Goal: Task Accomplishment & Management: Manage account settings

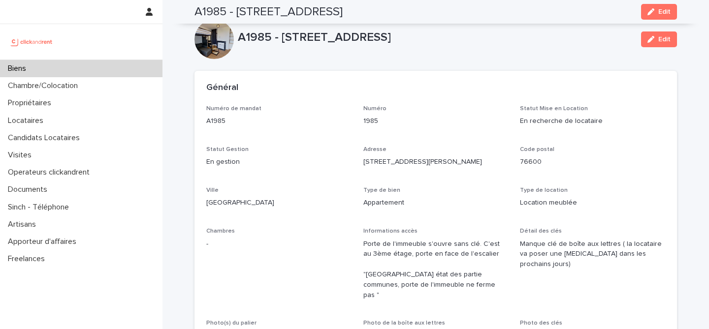
scroll to position [2861, 0]
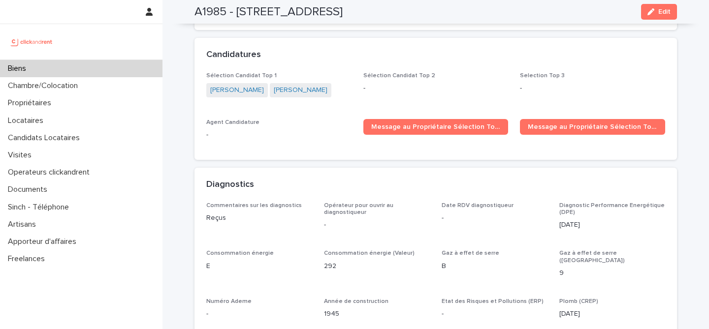
click at [108, 71] on div "Biens" at bounding box center [81, 68] width 162 height 17
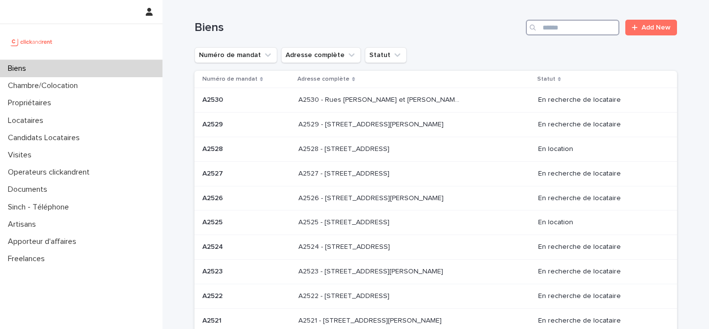
click at [584, 25] on input "Search" at bounding box center [573, 28] width 94 height 16
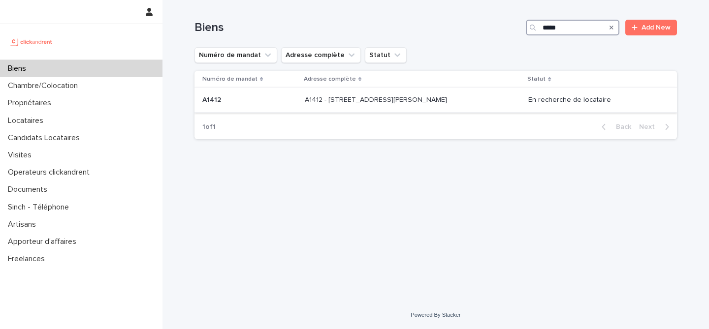
type input "*****"
click at [448, 98] on p "A1412 - 11 rue Camille Desmoulins, Levallois-Perret 92300" at bounding box center [377, 99] width 144 height 10
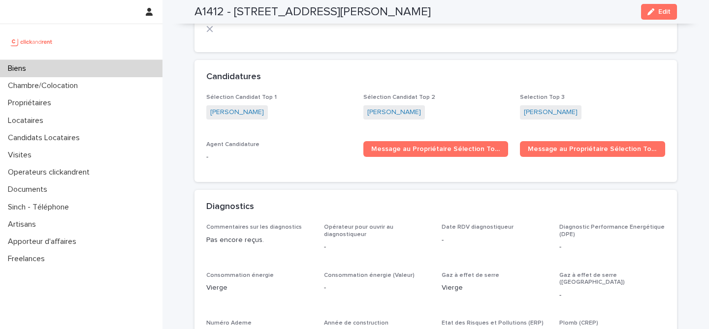
scroll to position [3042, 0]
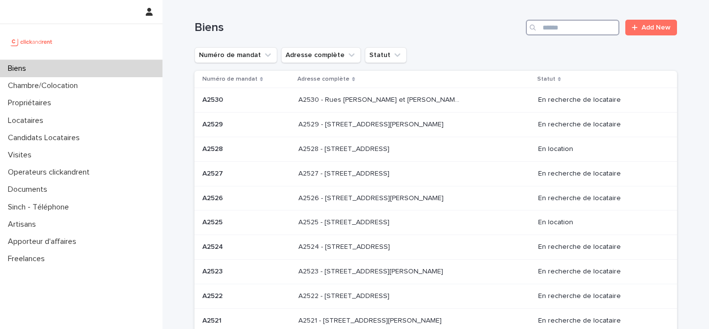
click at [582, 31] on input "Search" at bounding box center [573, 28] width 94 height 16
paste input "*****"
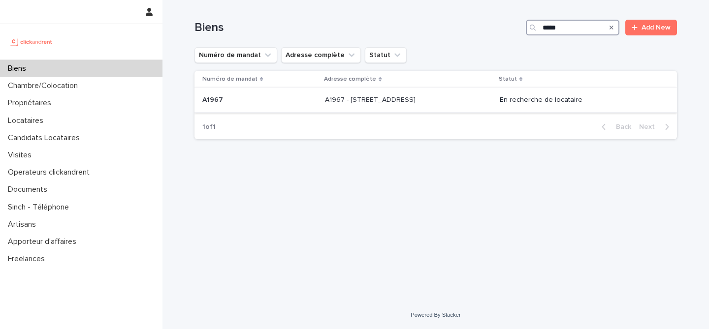
type input "*****"
click at [282, 101] on p at bounding box center [259, 100] width 115 height 8
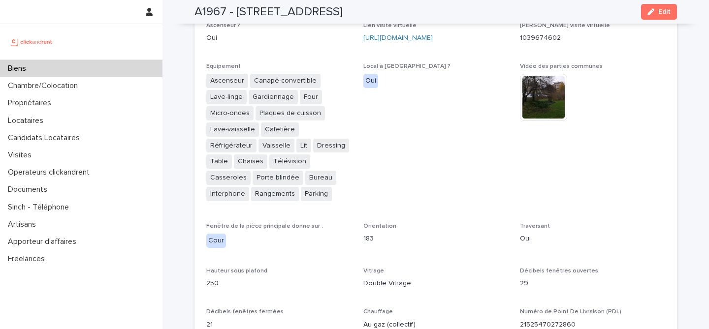
scroll to position [2098, 0]
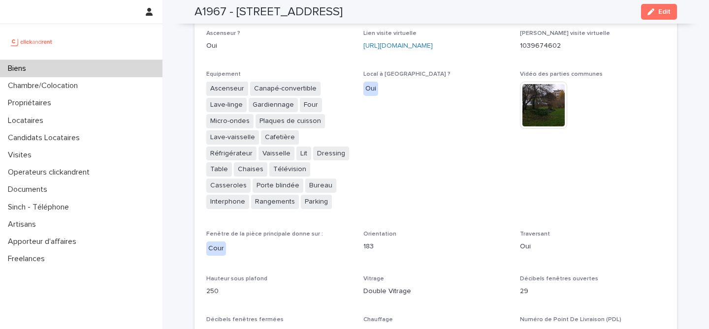
click at [215, 8] on h2 "A1967 - 209 Rue du Ménil, Asnières-sur-Seine 92600" at bounding box center [268, 12] width 148 height 14
copy h2 "A1967"
click at [423, 107] on span "Local à vélo ? Oui" at bounding box center [435, 145] width 145 height 148
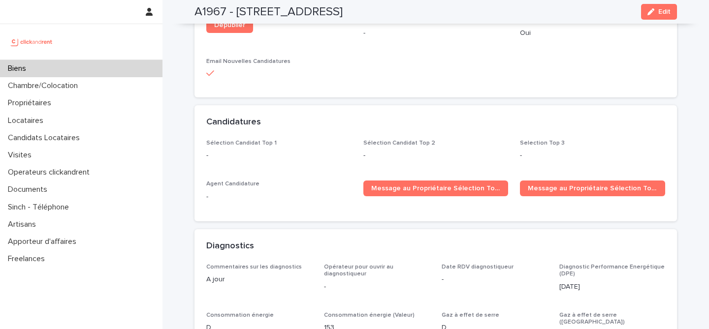
scroll to position [2884, 0]
click at [665, 10] on span "Edit" at bounding box center [664, 11] width 12 height 7
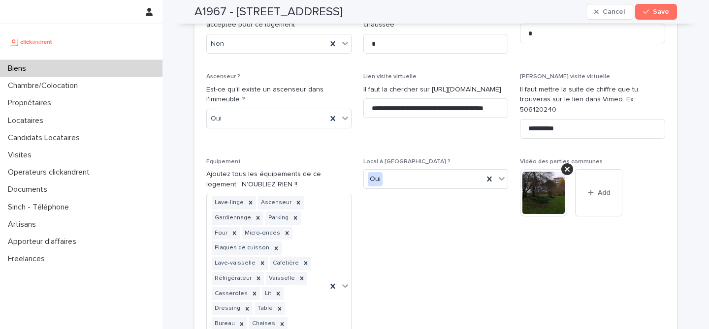
scroll to position [3317, 0]
click at [417, 98] on input "**********" at bounding box center [435, 108] width 145 height 20
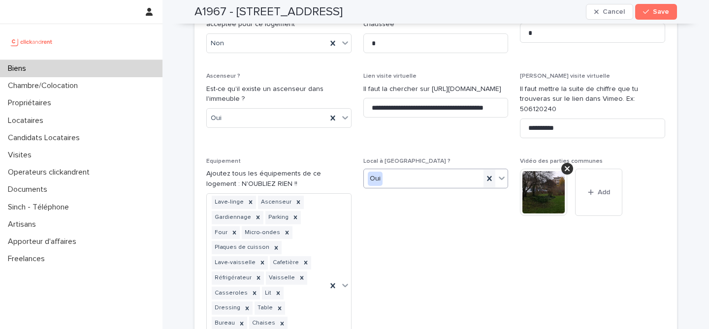
click at [493, 170] on div at bounding box center [489, 179] width 12 height 18
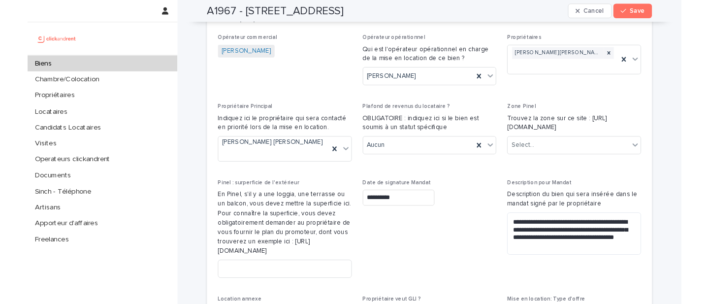
scroll to position [834, 0]
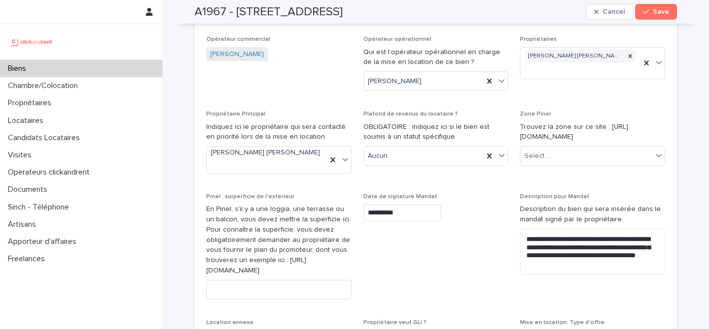
click at [649, 14] on icon "button" at bounding box center [646, 11] width 6 height 7
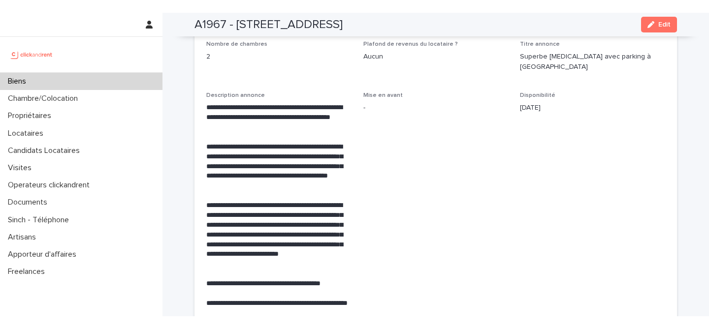
scroll to position [1770, 0]
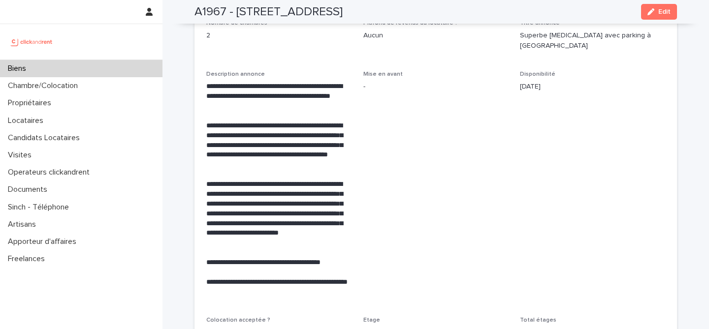
click at [279, 15] on h2 "A1967 - 209 Rue du Ménil, Asnières-sur-Seine 92600" at bounding box center [268, 12] width 148 height 14
copy div "A1967 - 209 Rue du Ménil, Asnières-sur-Seine 92600 Edit"
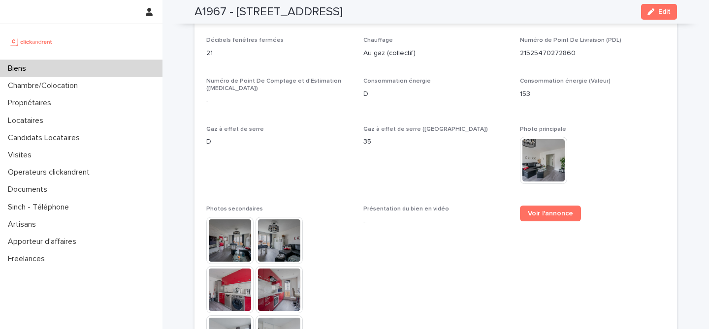
scroll to position [2384, 0]
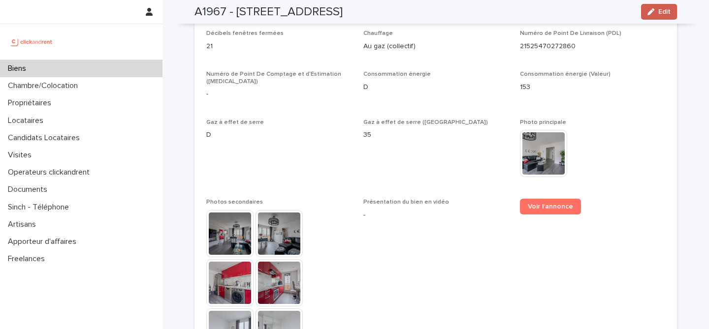
click at [660, 12] on span "Edit" at bounding box center [664, 11] width 12 height 7
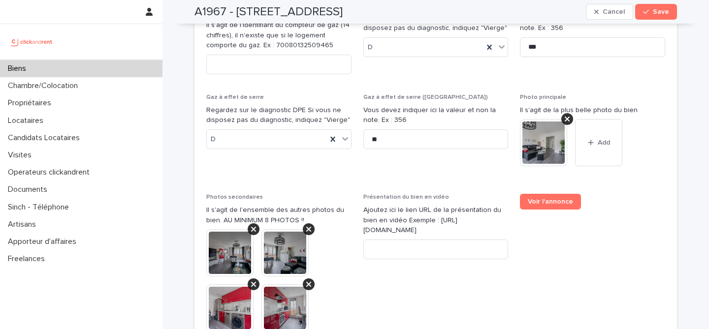
scroll to position [4021, 0]
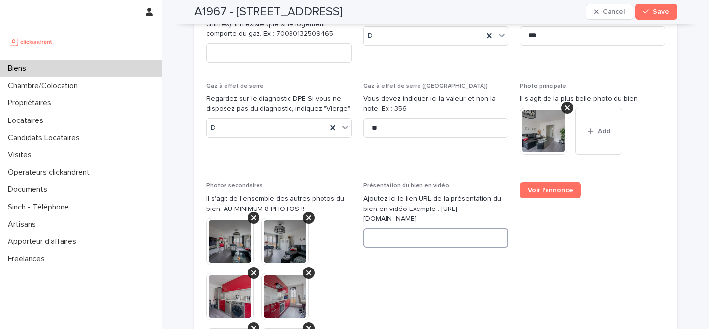
click at [458, 228] on input at bounding box center [435, 238] width 145 height 20
paste input "**********"
type input "**********"
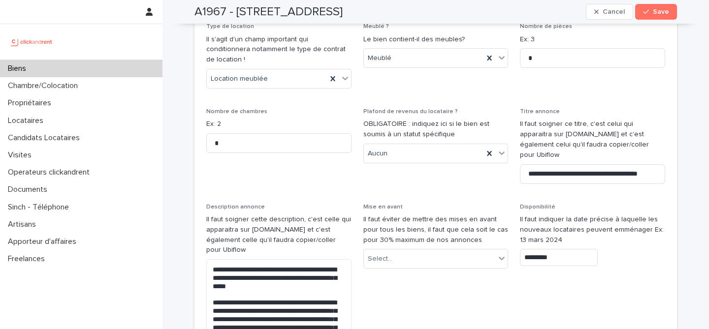
scroll to position [2811, 0]
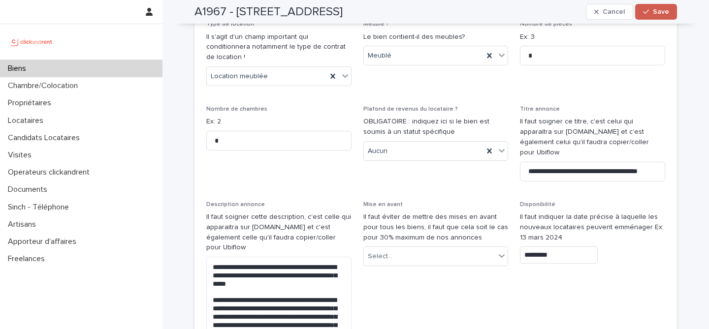
click at [668, 10] on span "Save" at bounding box center [661, 11] width 16 height 7
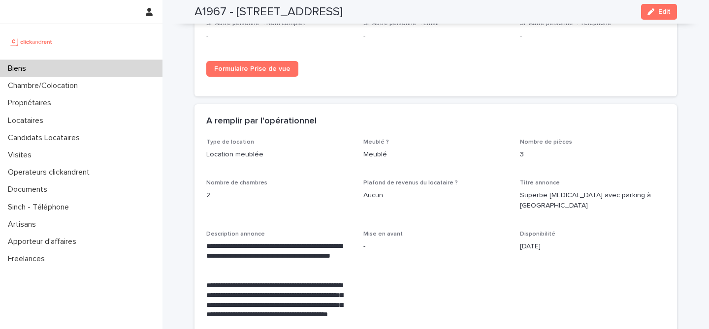
scroll to position [1609, 0]
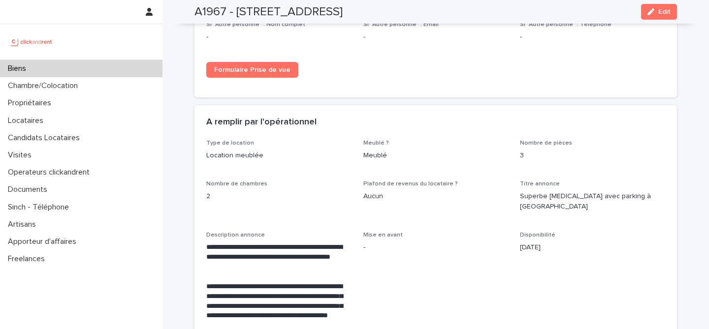
click at [397, 181] on span "Plafond de revenus du locataire ?" at bounding box center [410, 184] width 94 height 6
click at [488, 243] on p "-" at bounding box center [435, 248] width 145 height 10
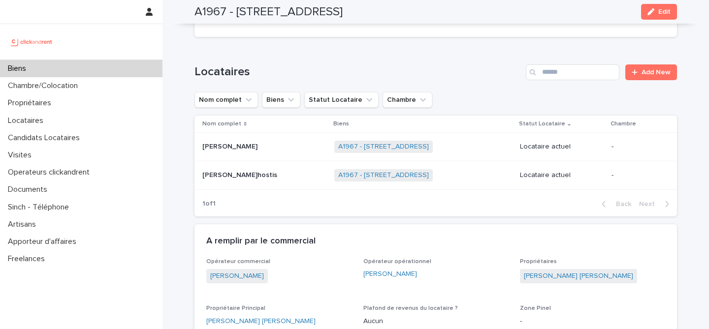
scroll to position [327, 0]
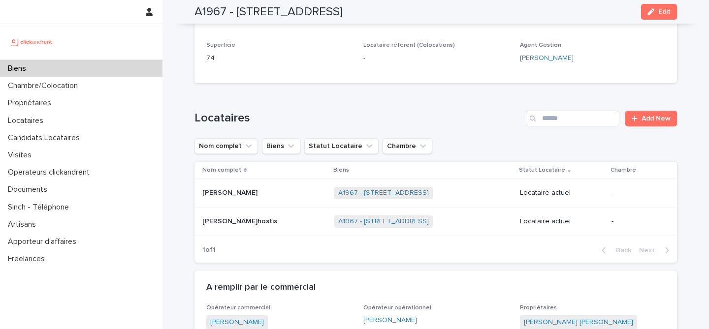
click at [269, 189] on p at bounding box center [263, 193] width 123 height 8
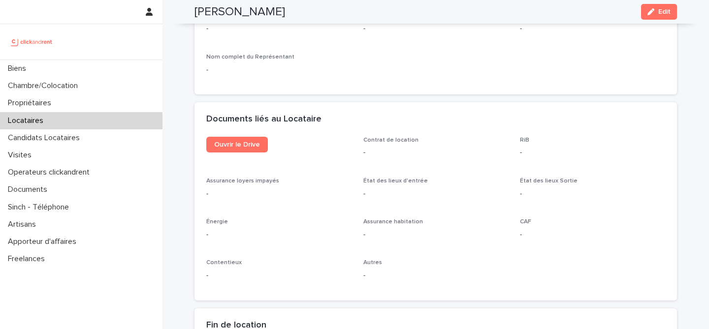
scroll to position [1035, 0]
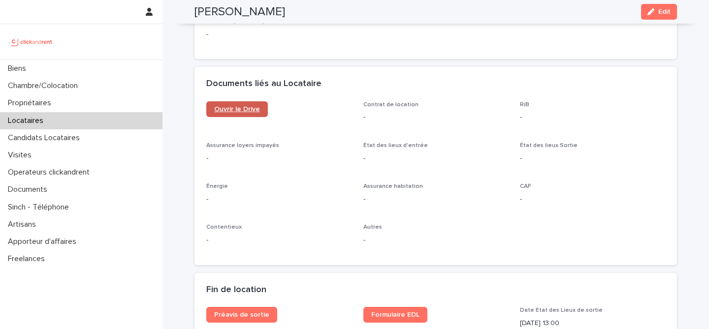
click at [227, 106] on span "Ouvrir le Drive" at bounding box center [237, 109] width 46 height 7
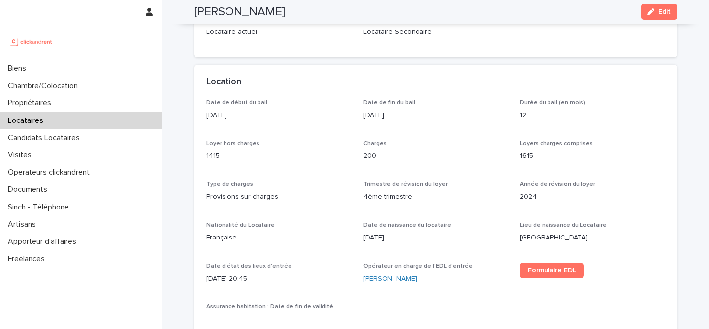
scroll to position [129, 0]
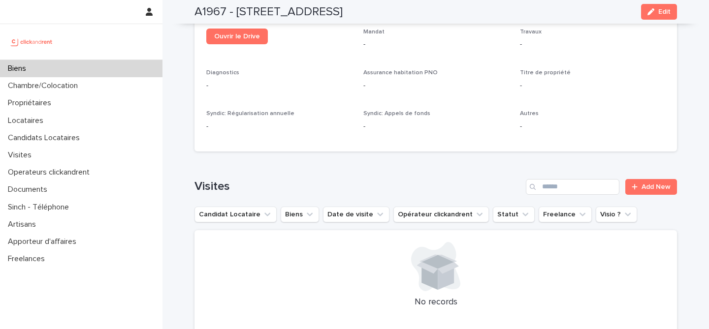
scroll to position [3594, 0]
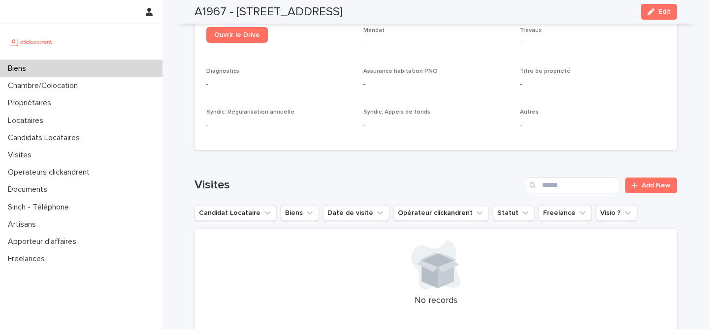
click at [209, 14] on h2 "A1967 - 209 Rue du Ménil, Asnières-sur-Seine 92600" at bounding box center [268, 12] width 148 height 14
copy h2 "A1967"
click at [405, 96] on div "Ouvrir le Drive Mandat - Travaux - Diagnostics - Assurance habitation PNO - Tit…" at bounding box center [435, 88] width 482 height 123
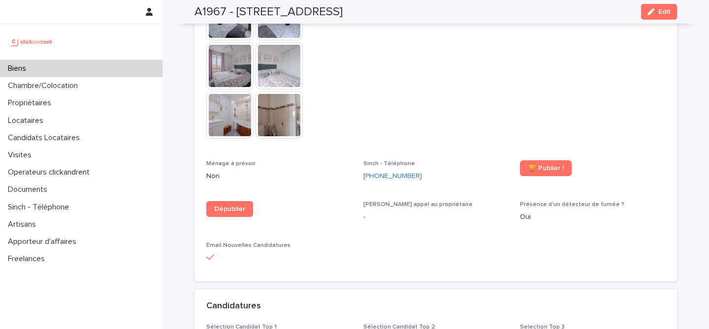
scroll to position [2699, 0]
click at [540, 161] on link "🏆 Publier !" at bounding box center [546, 169] width 52 height 16
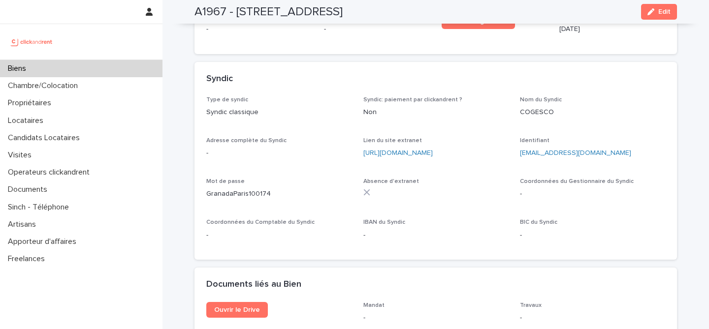
scroll to position [3317, 0]
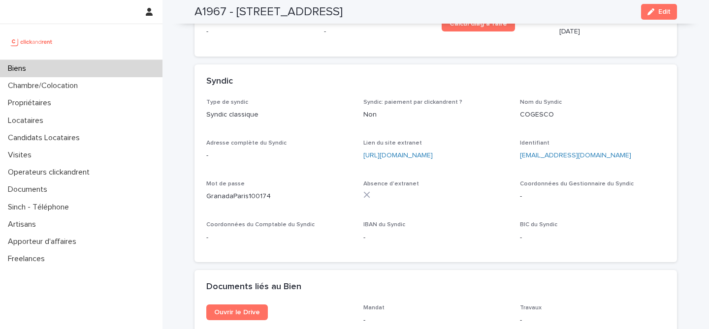
click at [128, 63] on div "Biens" at bounding box center [81, 68] width 162 height 17
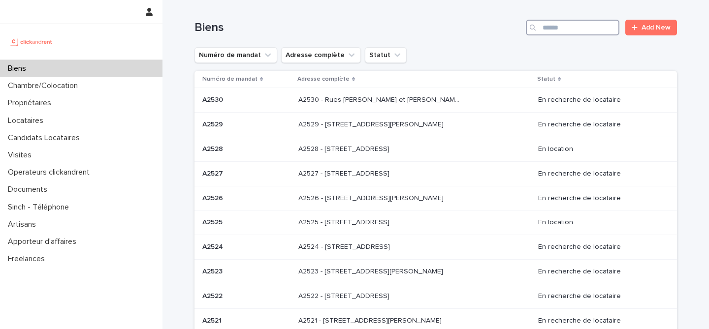
click at [578, 32] on input "Search" at bounding box center [573, 28] width 94 height 16
paste input "*****"
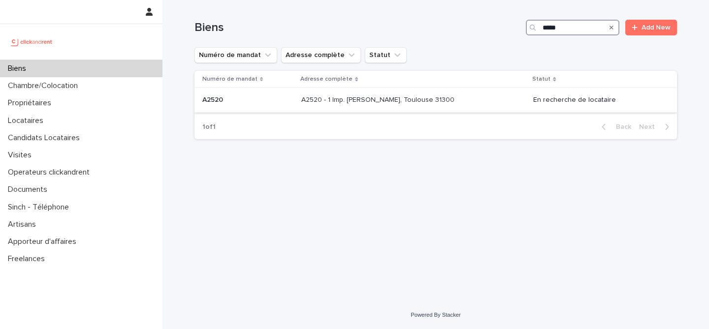
type input "*****"
click at [322, 100] on p "A2520 - 1 Imp. Tony Poncet, Toulouse 31300" at bounding box center [378, 99] width 155 height 10
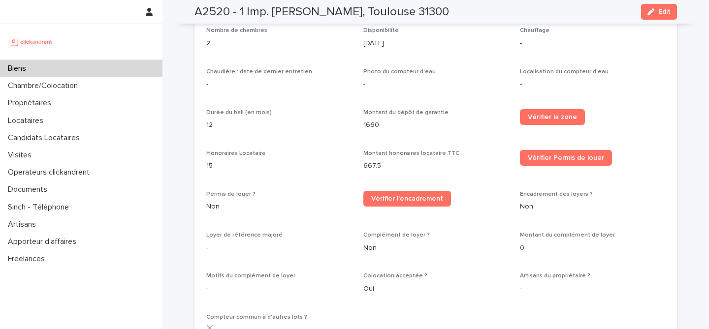
scroll to position [1170, 0]
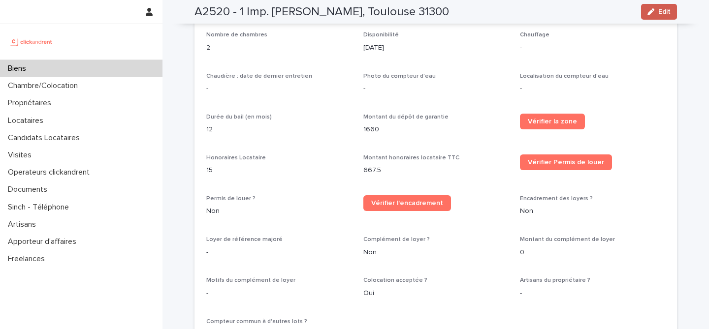
click at [660, 11] on span "Edit" at bounding box center [664, 11] width 12 height 7
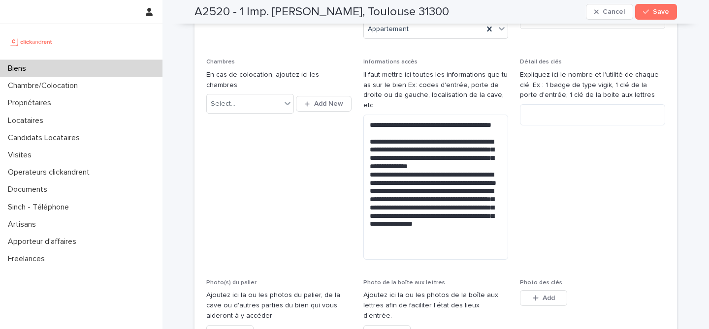
scroll to position [263, 0]
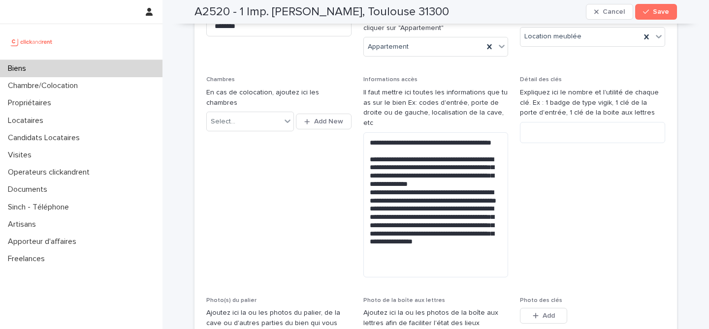
click at [212, 15] on h2 "A2520 - 1 Imp. Tony Poncet, Toulouse 31300" at bounding box center [321, 12] width 254 height 14
copy h2 "A2520"
click at [327, 159] on span "Chambres En cas de colocation, ajoutez ici les chambres Select... Add New" at bounding box center [278, 180] width 145 height 209
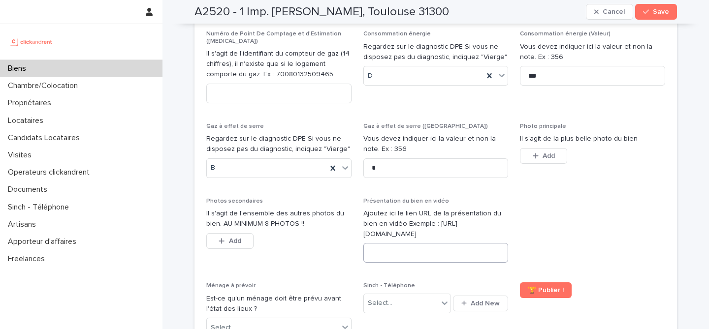
scroll to position [3893, 0]
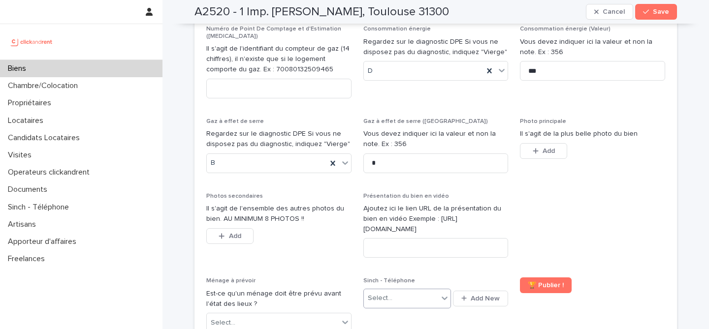
click at [422, 290] on div "Select..." at bounding box center [401, 298] width 74 height 16
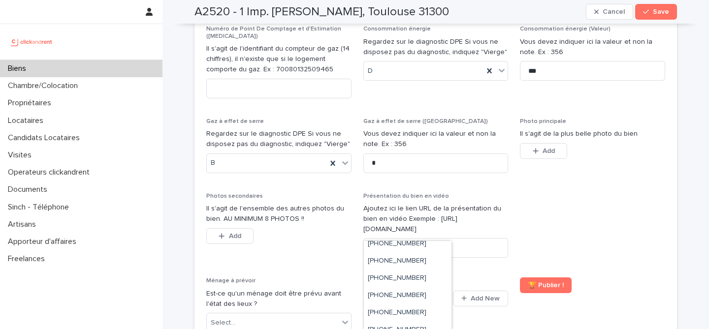
scroll to position [212, 0]
click at [426, 275] on div "+33755517170" at bounding box center [408, 279] width 88 height 17
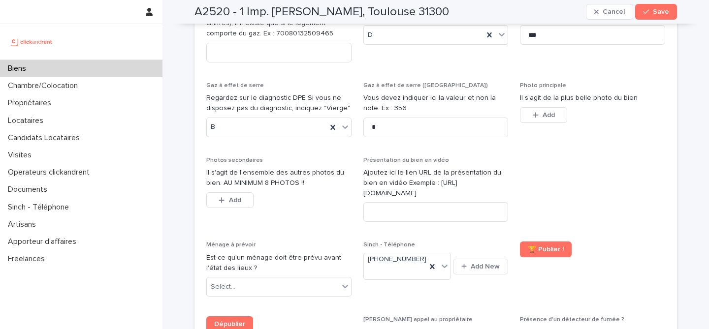
scroll to position [3927, 0]
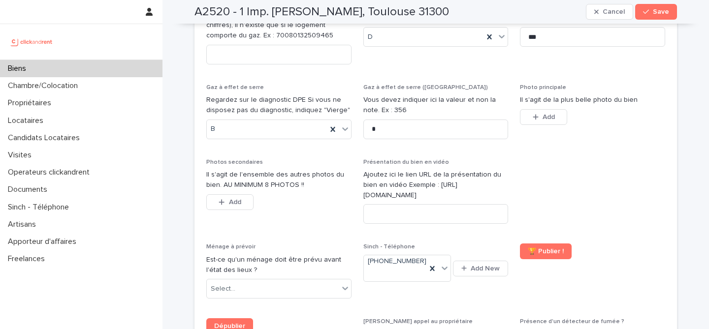
click at [217, 16] on h2 "A2520 - 1 Imp. Tony Poncet, Toulouse 31300" at bounding box center [321, 12] width 254 height 14
copy h2 "A2520"
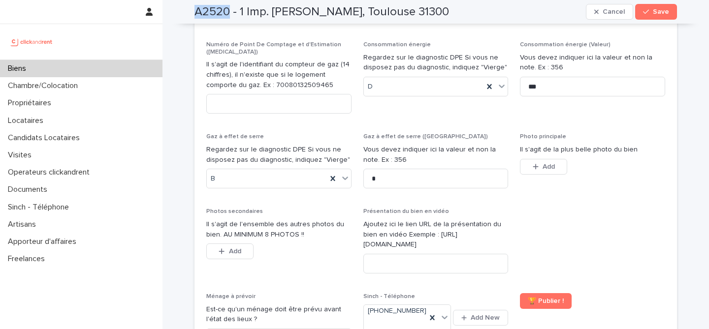
click at [201, 9] on h2 "A2520 - 1 Imp. Tony Poncet, Toulouse 31300" at bounding box center [321, 12] width 254 height 14
click at [600, 208] on span at bounding box center [592, 244] width 145 height 73
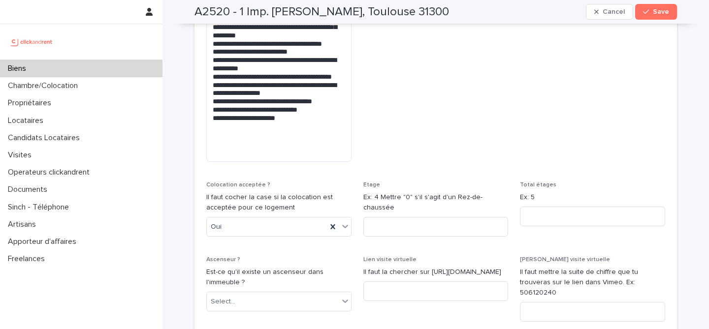
scroll to position [3257, 0]
click at [433, 281] on input at bounding box center [435, 291] width 145 height 20
paste input "**********"
type input "**********"
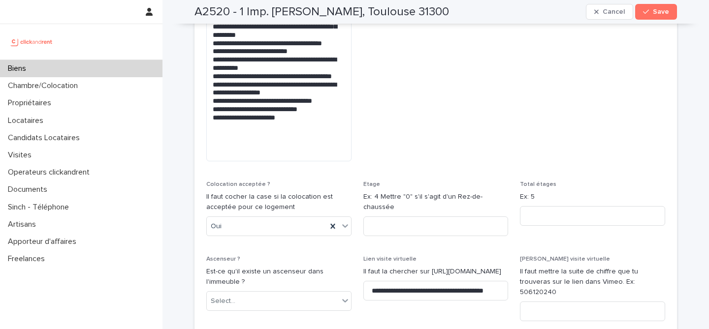
click at [480, 202] on span "Etage Ex: 4 Mettre "0" s'il s'agit d'un Rez-de-chaussée" at bounding box center [435, 212] width 145 height 63
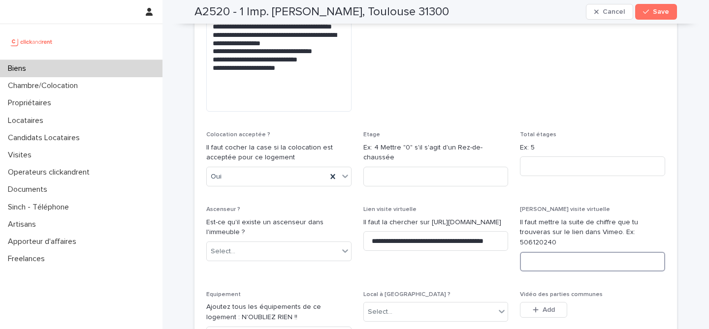
click at [562, 252] on input at bounding box center [592, 262] width 145 height 20
paste input "**********"
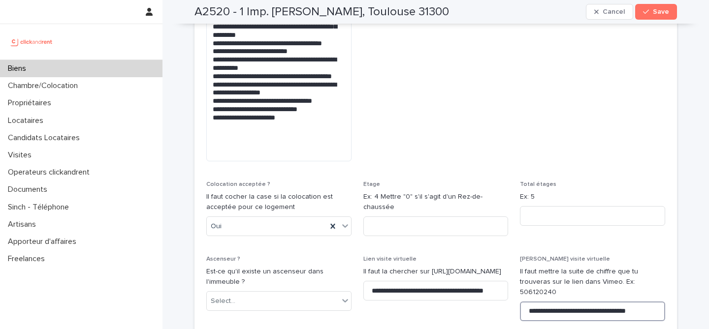
drag, startPoint x: 618, startPoint y: 260, endPoint x: 659, endPoint y: 261, distance: 41.3
click at [659, 302] on input "**********" at bounding box center [592, 312] width 145 height 20
drag, startPoint x: 584, startPoint y: 261, endPoint x: 527, endPoint y: 261, distance: 57.1
click at [527, 302] on input "**********" at bounding box center [592, 312] width 145 height 20
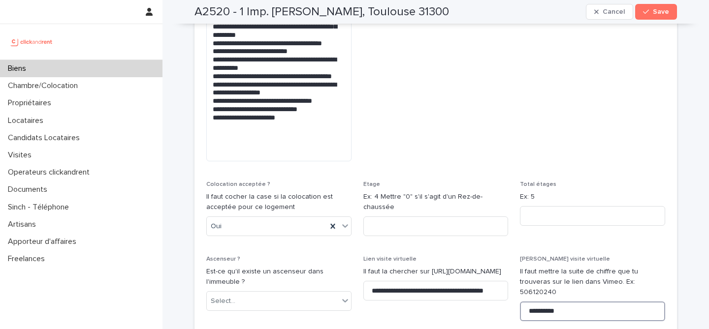
type input "**********"
click at [641, 256] on p "[PERSON_NAME] visite virtuelle" at bounding box center [592, 259] width 145 height 7
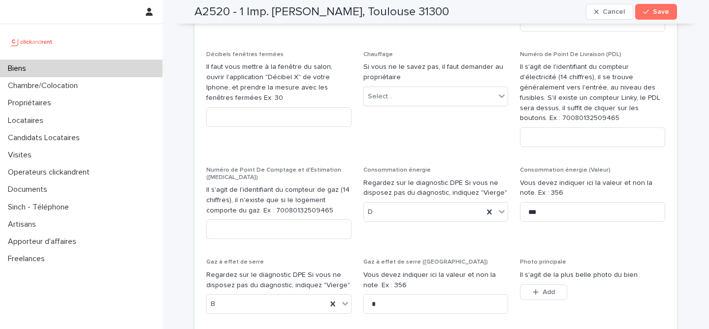
scroll to position [3803, 0]
click at [652, 9] on div "button" at bounding box center [648, 11] width 10 height 7
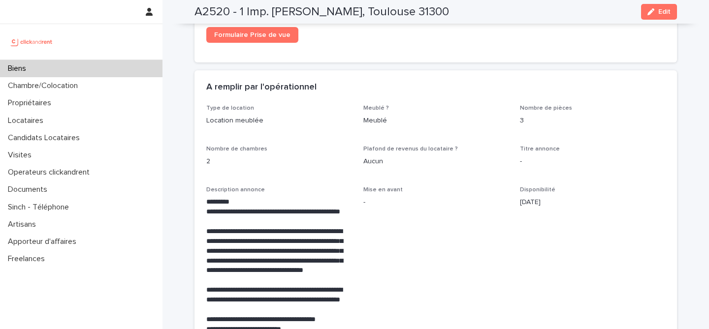
scroll to position [1744, 0]
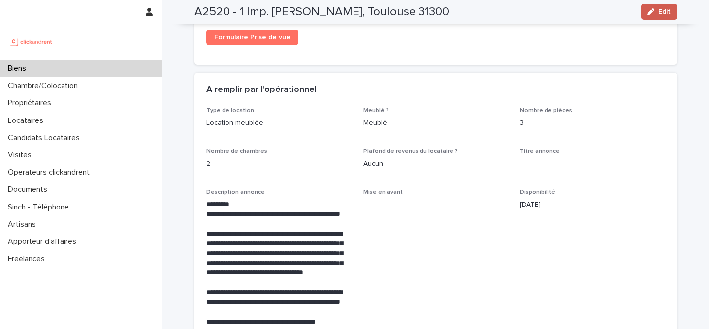
click at [662, 11] on span "Edit" at bounding box center [664, 11] width 12 height 7
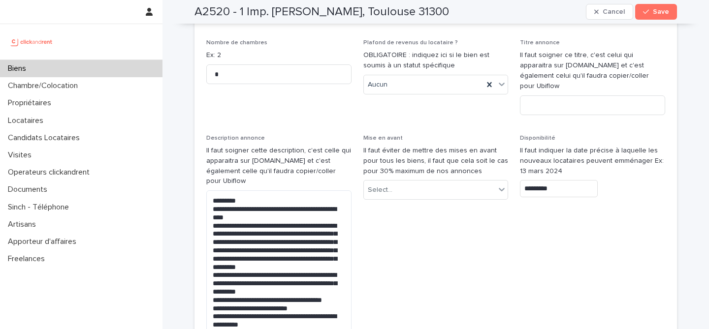
scroll to position [2950, 0]
click at [562, 181] on input "*********" at bounding box center [559, 189] width 78 height 17
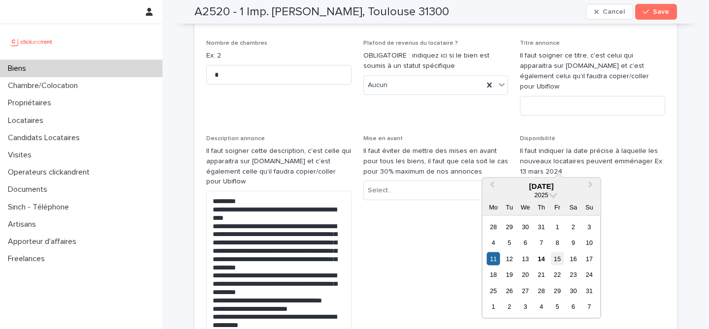
click at [558, 263] on div "15" at bounding box center [556, 258] width 13 height 13
type input "*********"
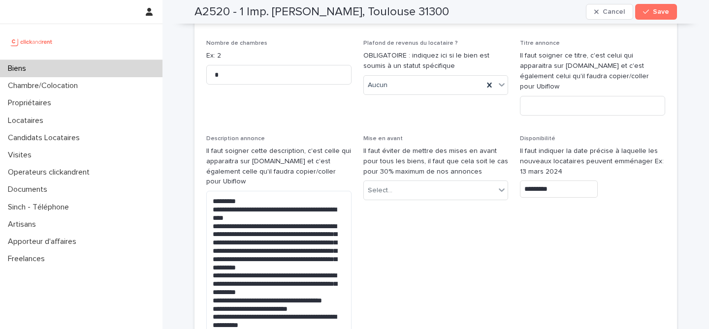
click at [546, 270] on span "Disponibilité Il faut indiquer la date précise à laquelle les nouveaux locatair…" at bounding box center [592, 281] width 145 height 292
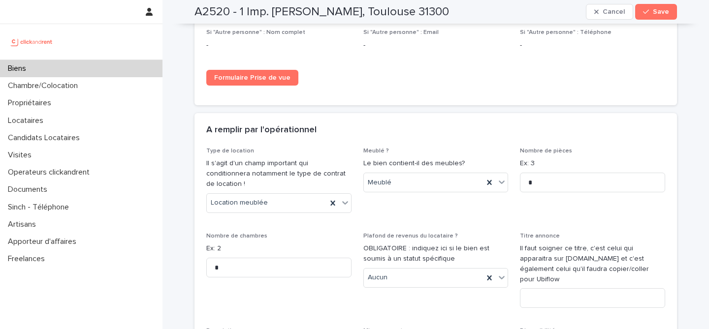
scroll to position [2832, 0]
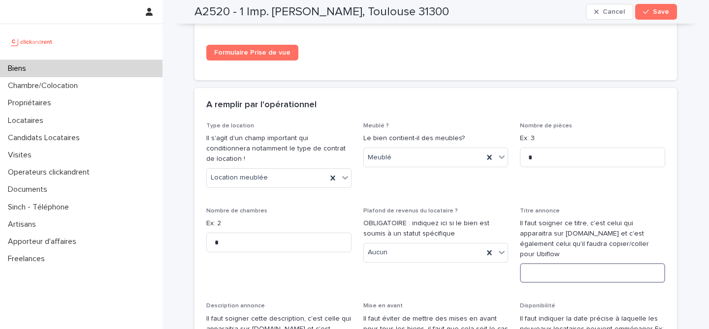
click at [565, 263] on input at bounding box center [592, 273] width 145 height 20
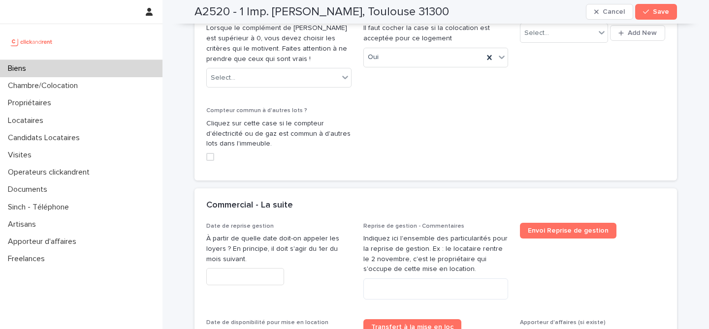
scroll to position [2517, 0]
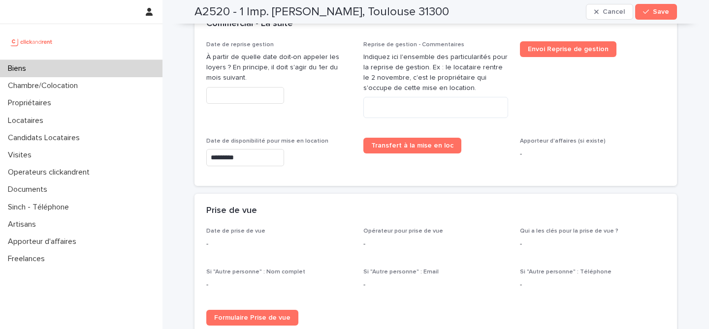
click at [403, 122] on div "Date de reprise gestion À partir de quelle date doit-on appeler les loyers ? En…" at bounding box center [435, 107] width 459 height 133
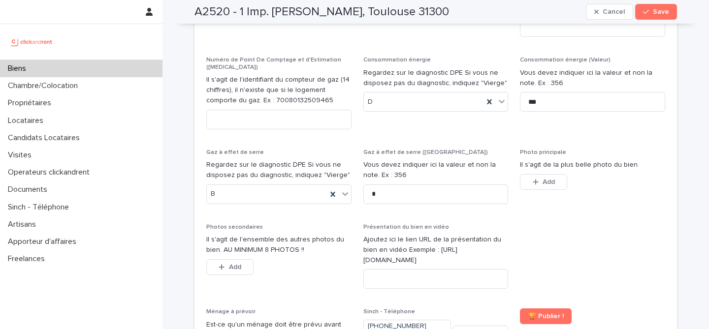
scroll to position [3861, 0]
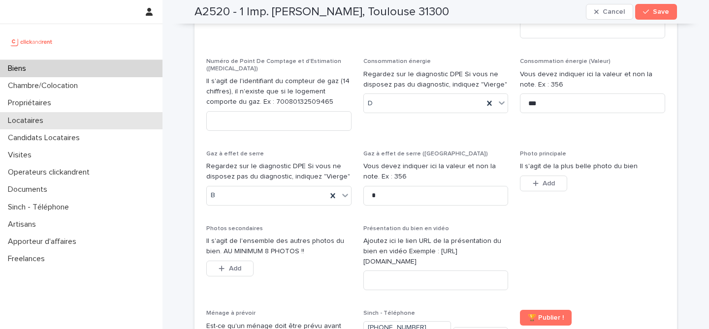
click at [60, 118] on div "Locataires" at bounding box center [81, 120] width 162 height 17
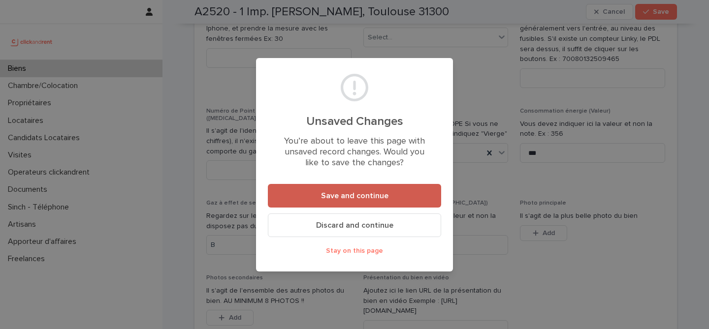
click at [379, 197] on span "Save and continue" at bounding box center [354, 196] width 67 height 8
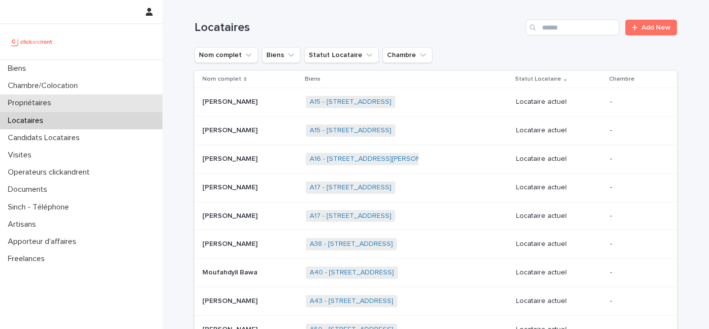
click at [99, 106] on div "Propriétaires" at bounding box center [81, 102] width 162 height 17
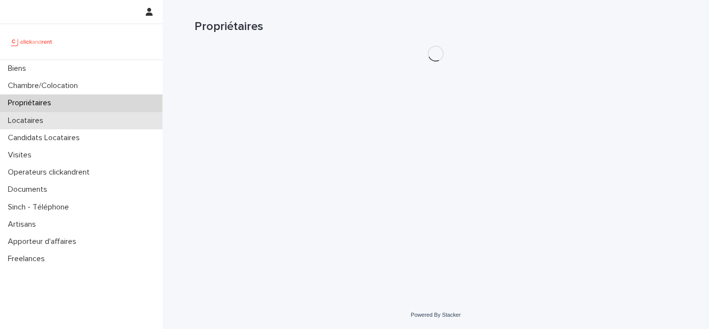
click at [80, 121] on div "Locataires" at bounding box center [81, 120] width 162 height 17
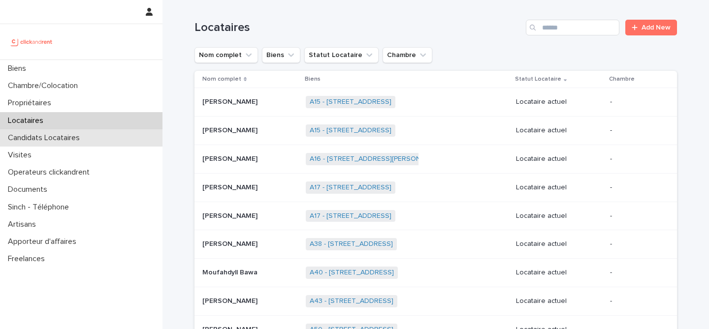
click at [62, 139] on p "Candidats Locataires" at bounding box center [46, 137] width 84 height 9
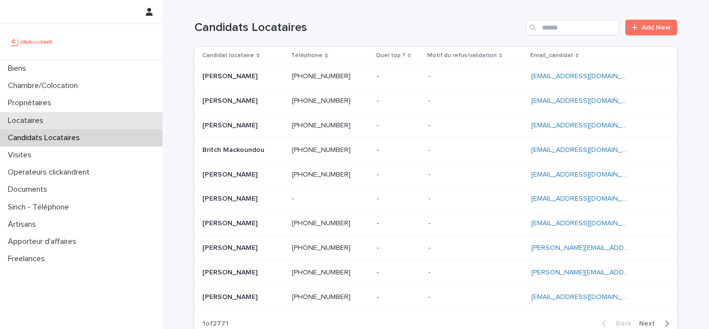
click at [94, 119] on div "Locataires" at bounding box center [81, 120] width 162 height 17
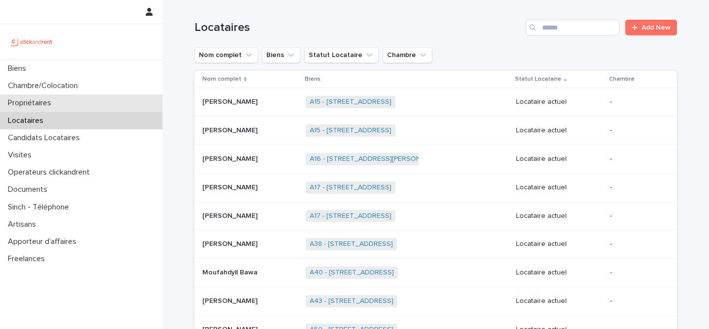
click at [104, 98] on div "Propriétaires" at bounding box center [81, 102] width 162 height 17
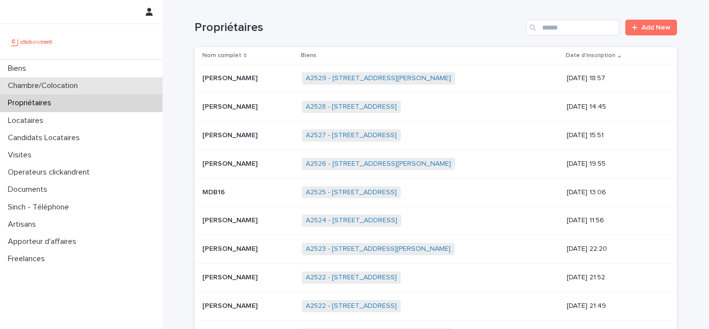
click at [105, 86] on div "Chambre/Colocation" at bounding box center [81, 85] width 162 height 17
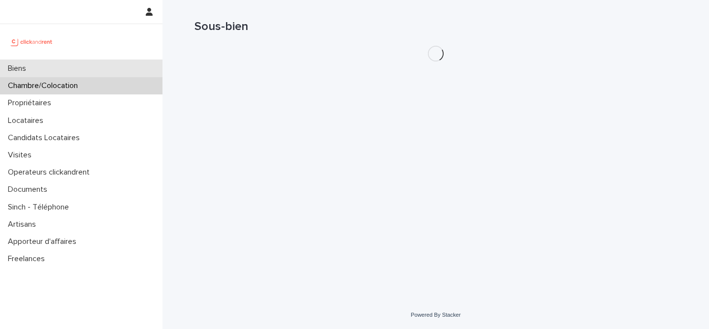
click at [105, 69] on div "Biens" at bounding box center [81, 68] width 162 height 17
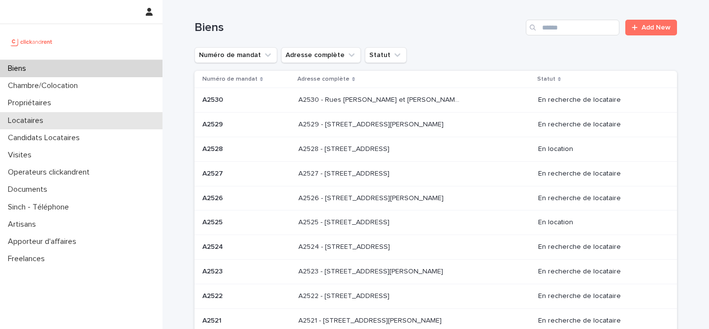
click at [88, 129] on div "Locataires" at bounding box center [81, 120] width 162 height 17
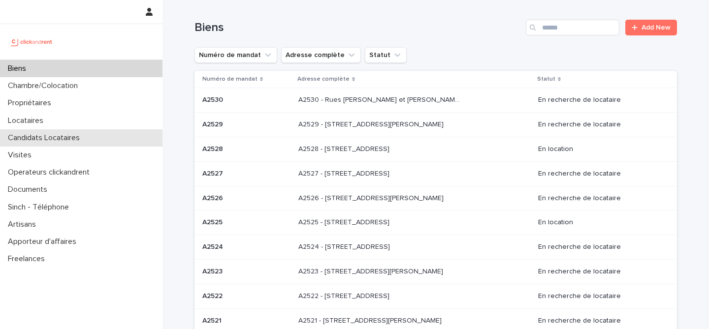
click at [85, 137] on p "Candidats Locataires" at bounding box center [46, 137] width 84 height 9
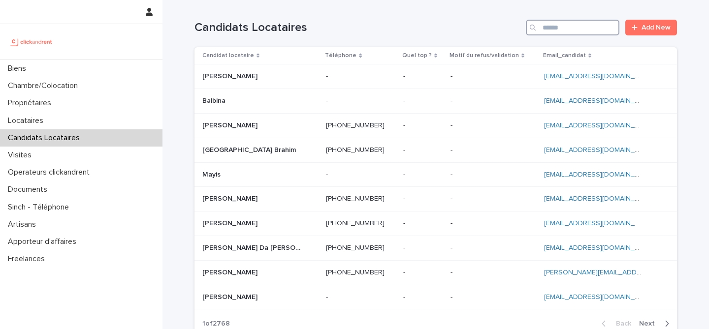
click at [550, 28] on input "Search" at bounding box center [573, 28] width 94 height 16
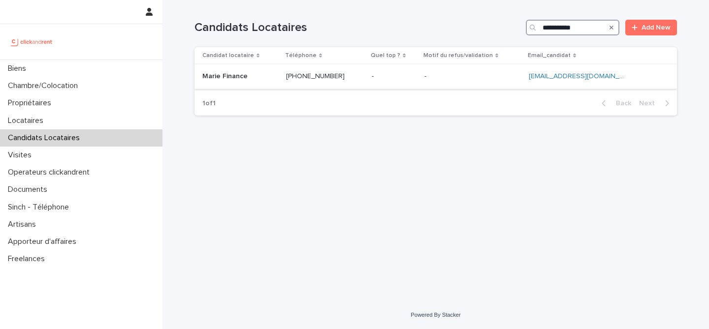
type input "**********"
click at [263, 81] on div "Marie Finance Marie Finance" at bounding box center [240, 76] width 76 height 16
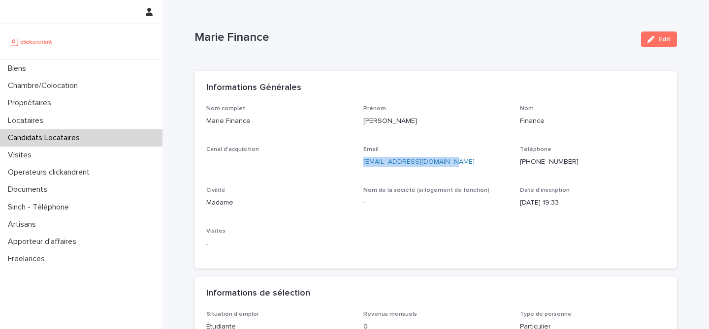
drag, startPoint x: 359, startPoint y: 163, endPoint x: 460, endPoint y: 172, distance: 101.3
click at [460, 172] on div "Nom complet Marie Finance Prénom Marie Nom Finance Canal d'acquisition - Email …" at bounding box center [435, 181] width 459 height 152
copy link "mariefinance19@gmail.com"
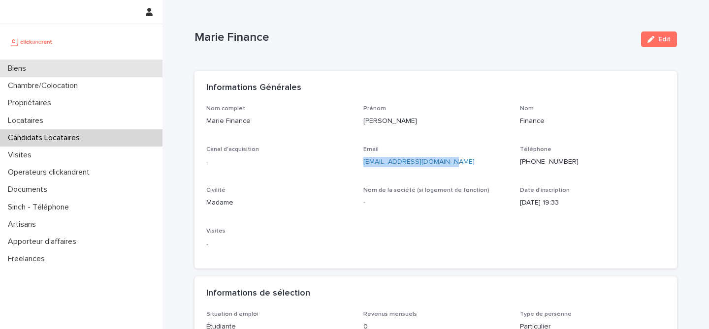
click at [70, 71] on div "Biens" at bounding box center [81, 68] width 162 height 17
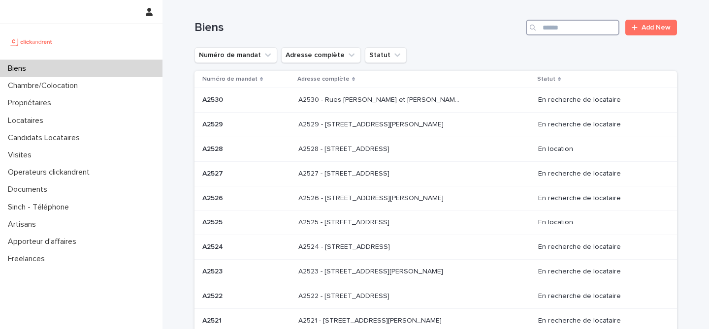
click at [581, 26] on input "Search" at bounding box center [573, 28] width 94 height 16
paste input "****"
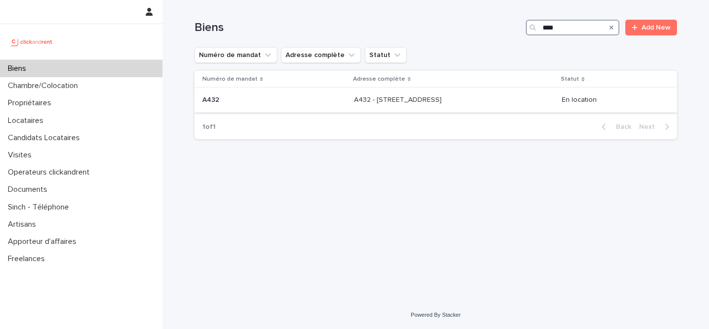
type input "****"
click at [274, 107] on div "A432 A432" at bounding box center [274, 100] width 144 height 16
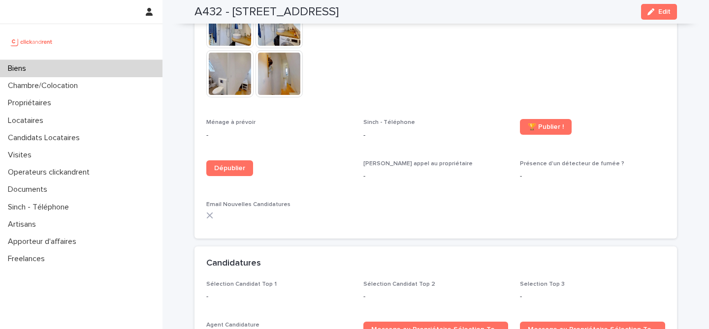
scroll to position [2627, 0]
click at [200, 7] on h2 "A432 - 5 place du Québec, Paris 75006" at bounding box center [266, 12] width 144 height 14
copy h2 "A432"
click at [76, 72] on div "Biens" at bounding box center [81, 68] width 162 height 17
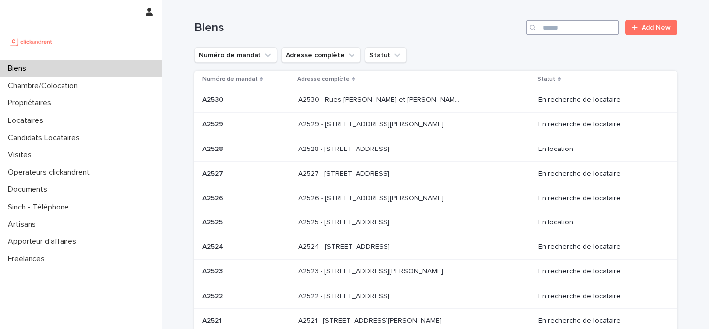
click at [604, 31] on input "Search" at bounding box center [573, 28] width 94 height 16
paste input "****"
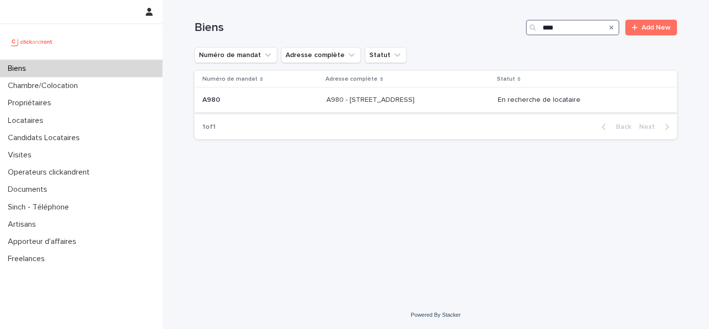
type input "****"
click at [389, 109] on td "A980 - 14 rue des Lilas, Alfortville 94140 A980 - 14 rue des Lilas, Alfortville…" at bounding box center [408, 100] width 172 height 25
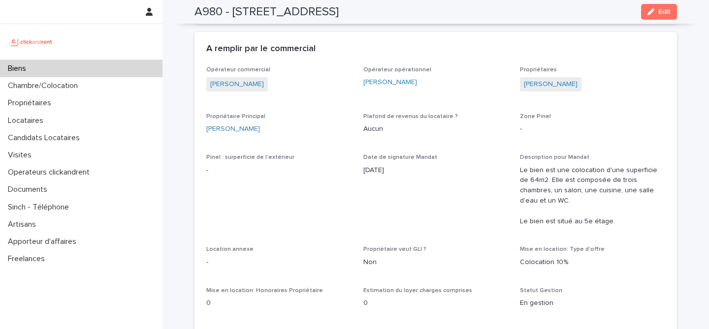
scroll to position [831, 0]
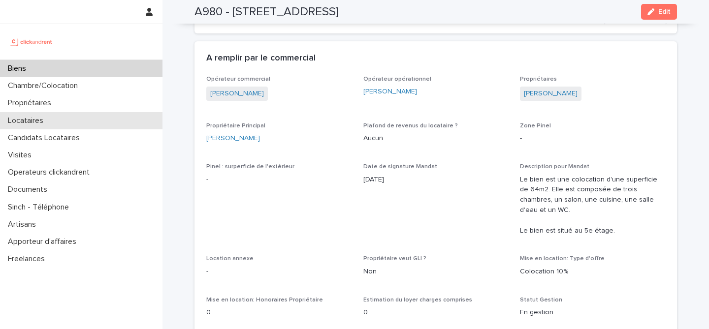
click at [60, 123] on div "Locataires" at bounding box center [81, 120] width 162 height 17
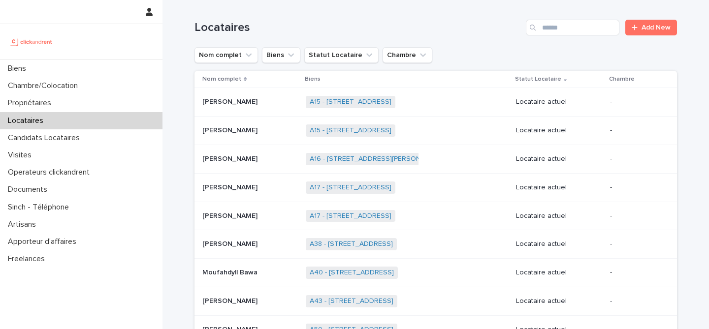
click at [580, 18] on div "Locataires Add New" at bounding box center [435, 23] width 482 height 47
click at [580, 21] on input "Search" at bounding box center [573, 28] width 94 height 16
paste input "**********"
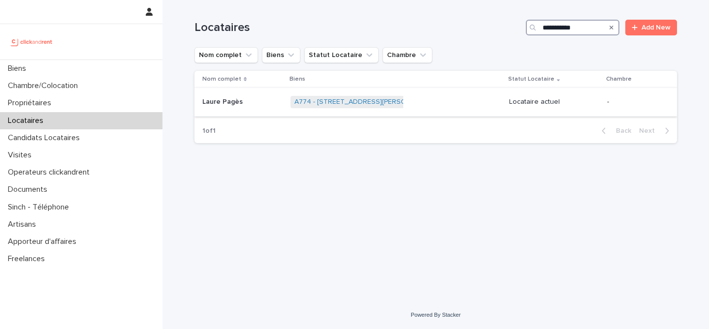
type input "**********"
click at [272, 106] on p at bounding box center [242, 102] width 80 height 8
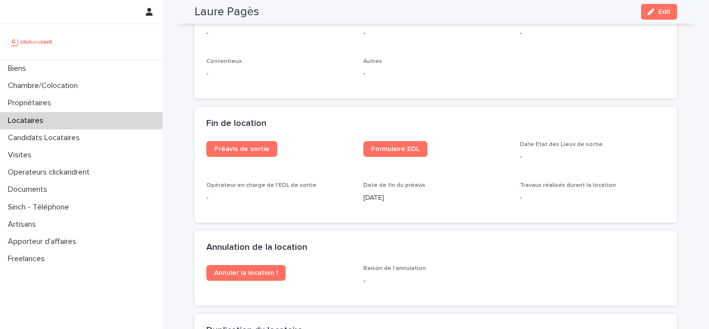
scroll to position [1197, 0]
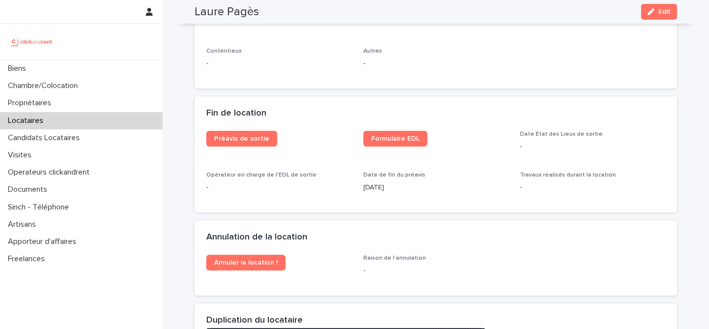
click at [250, 17] on h2 "Laure Pagès" at bounding box center [226, 12] width 64 height 14
copy div "Laure Pagès Edit"
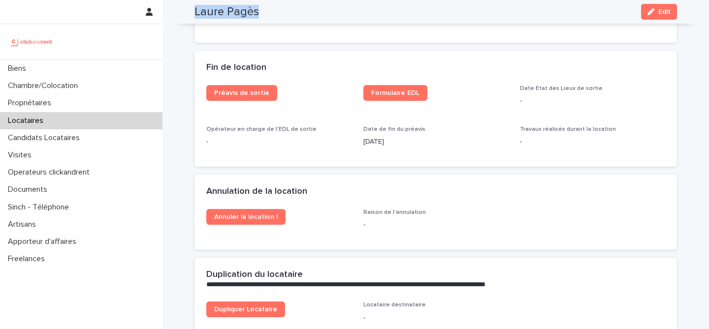
scroll to position [1251, 0]
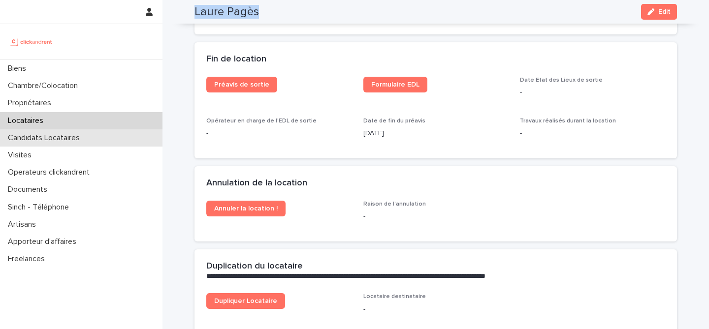
click at [76, 133] on p "Candidats Locataires" at bounding box center [46, 137] width 84 height 9
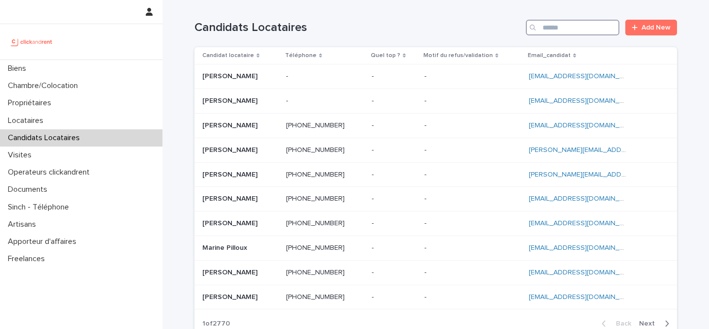
click at [583, 22] on input "Search" at bounding box center [573, 28] width 94 height 16
paste input "**********"
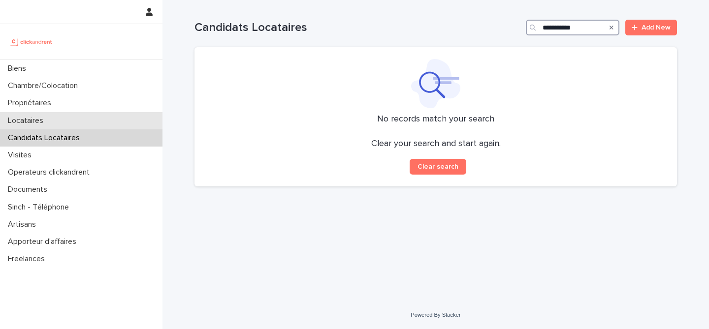
type input "**********"
click at [55, 124] on div "Locataires" at bounding box center [81, 120] width 162 height 17
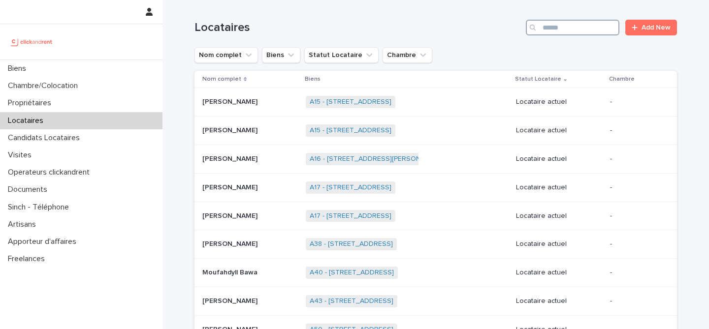
click at [565, 31] on input "Search" at bounding box center [573, 28] width 94 height 16
paste input "**********"
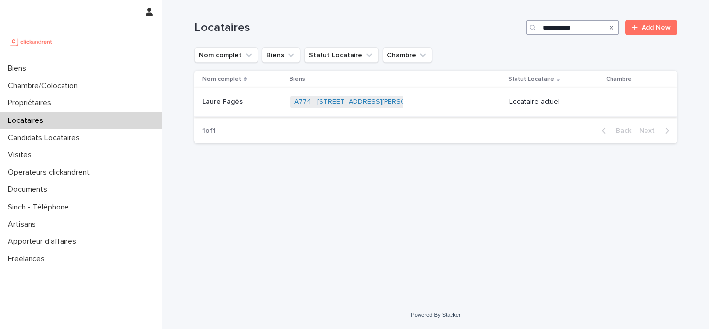
type input "**********"
click at [269, 101] on p at bounding box center [242, 102] width 80 height 8
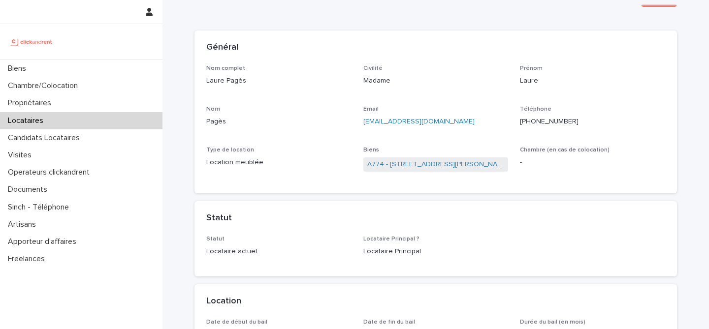
scroll to position [39, 0]
click at [544, 125] on ringoverc2c-number-84e06f14122c "+33760961228" at bounding box center [549, 123] width 59 height 7
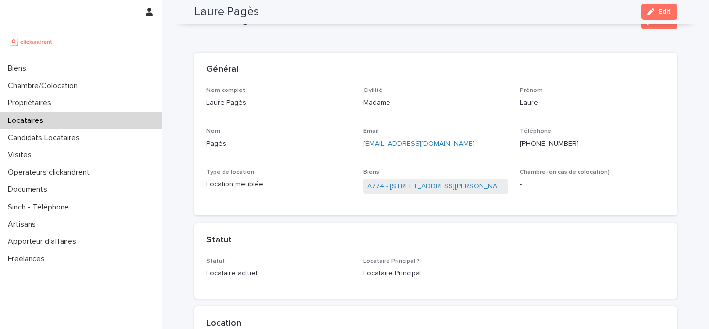
scroll to position [0, 0]
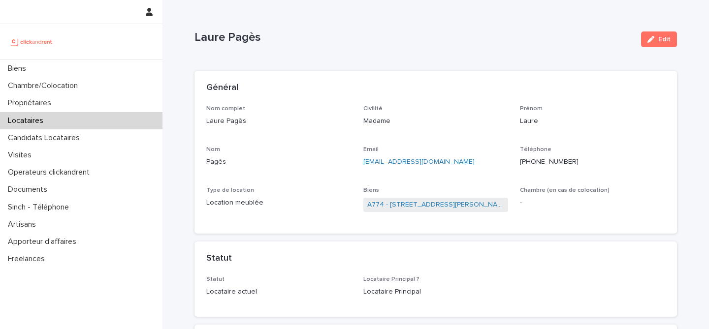
click at [538, 163] on ringoverc2c-number-84e06f14122c "+33760961228" at bounding box center [549, 161] width 59 height 7
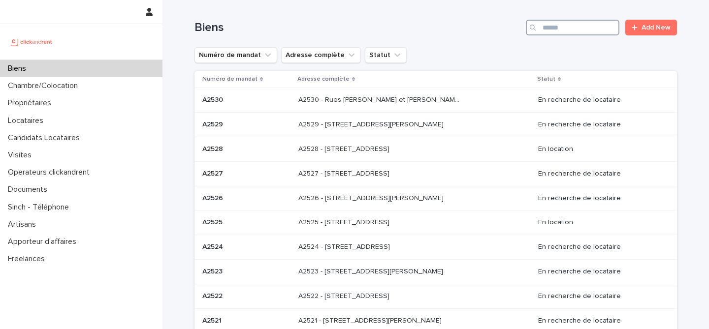
click at [579, 30] on input "Search" at bounding box center [573, 28] width 94 height 16
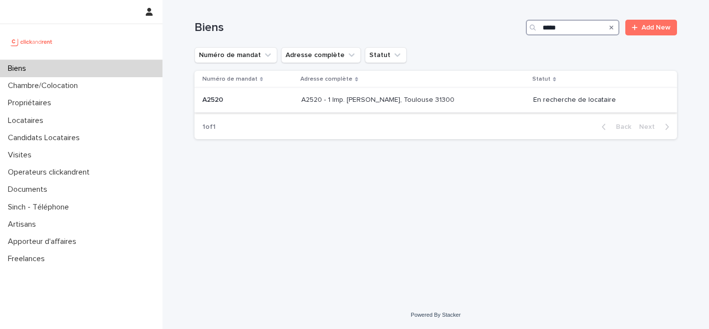
type input "*****"
click at [443, 93] on div "A2520 - 1 Imp. Tony Poncet, Toulouse 31300 A2520 - 1 Imp. Tony Poncet, Toulouse…" at bounding box center [413, 100] width 224 height 16
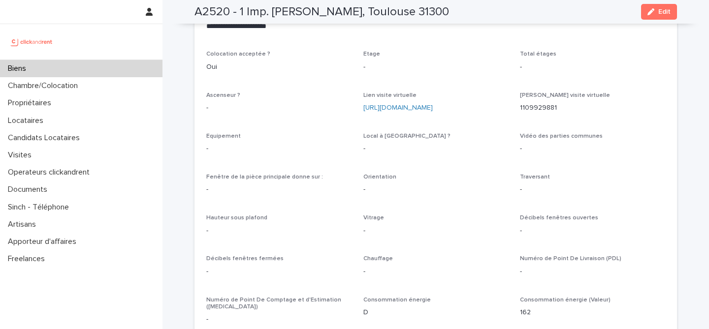
scroll to position [2134, 0]
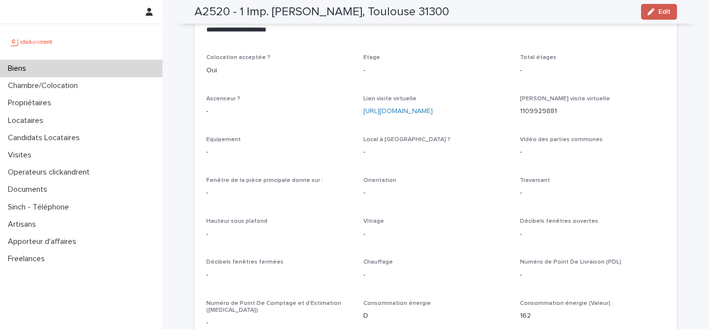
click at [657, 9] on button "Edit" at bounding box center [659, 12] width 36 height 16
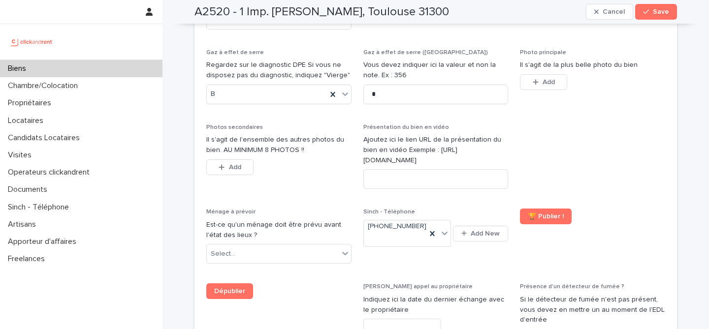
scroll to position [3960, 0]
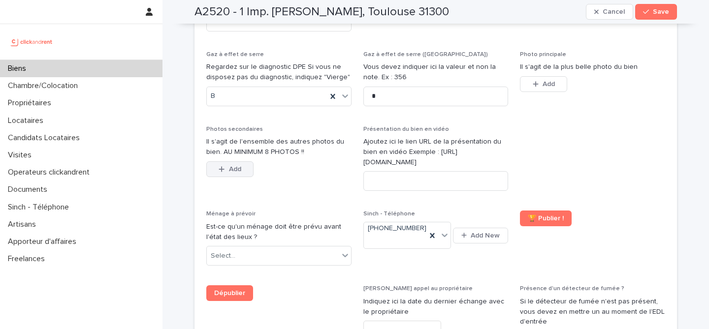
click at [243, 161] on button "Add" at bounding box center [229, 169] width 47 height 16
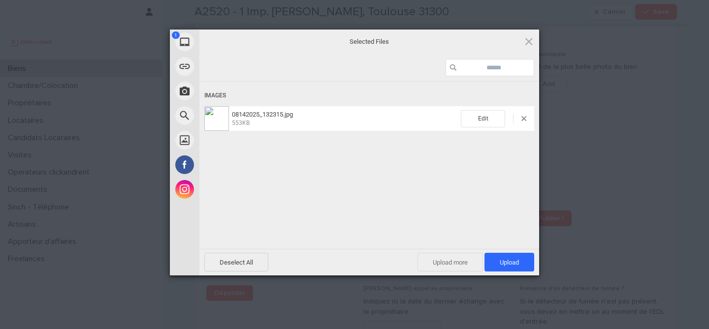
click at [438, 265] on span "Upload more" at bounding box center [449, 262] width 65 height 19
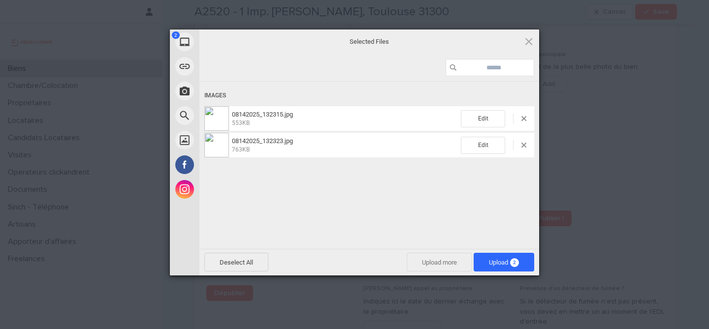
click at [441, 272] on span "Upload more" at bounding box center [438, 262] width 65 height 19
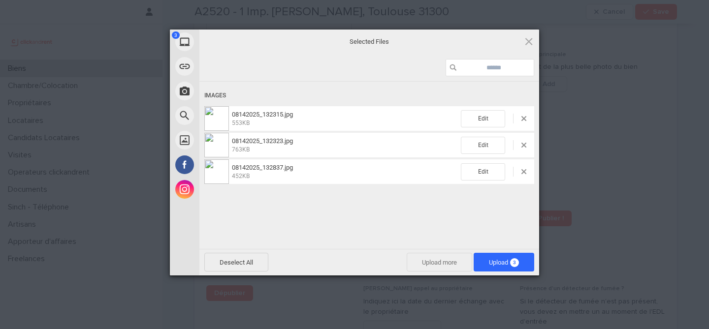
click at [449, 266] on span "Upload more" at bounding box center [438, 262] width 65 height 19
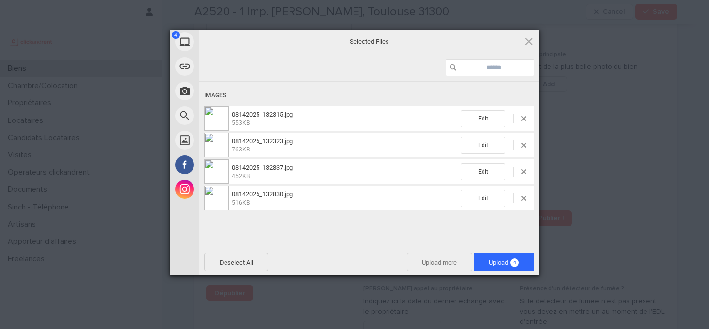
click at [456, 264] on span "Upload more" at bounding box center [438, 262] width 65 height 19
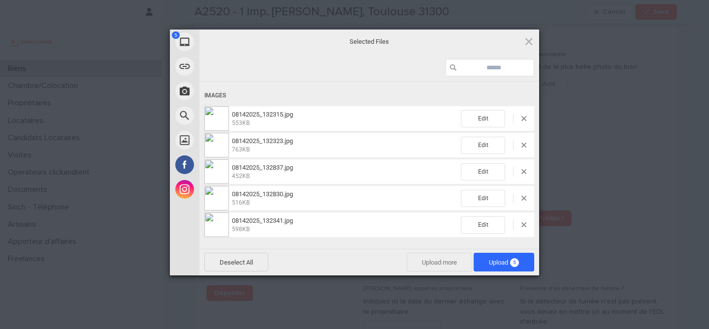
click at [446, 265] on span "Upload more" at bounding box center [438, 262] width 65 height 19
click at [443, 260] on span "Upload more" at bounding box center [438, 262] width 65 height 19
click at [452, 263] on span "Upload more" at bounding box center [438, 262] width 65 height 19
click at [441, 265] on span "Upload more" at bounding box center [438, 262] width 65 height 19
click at [439, 260] on span "Upload more" at bounding box center [438, 262] width 65 height 19
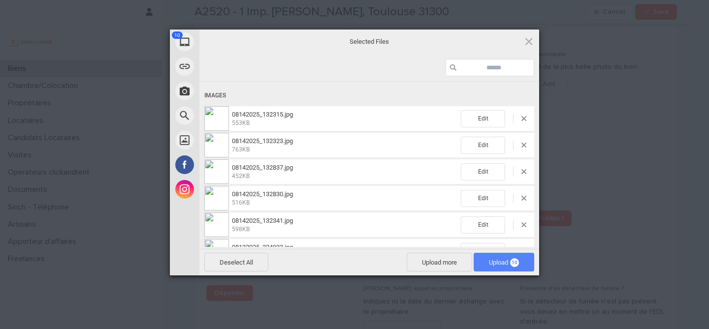
click at [494, 257] on span "Upload 10" at bounding box center [503, 262] width 61 height 19
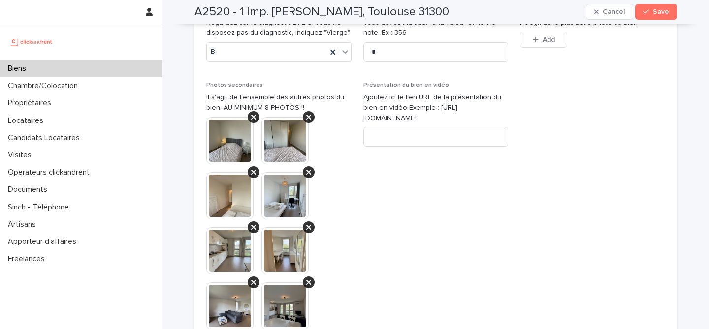
scroll to position [4009, 0]
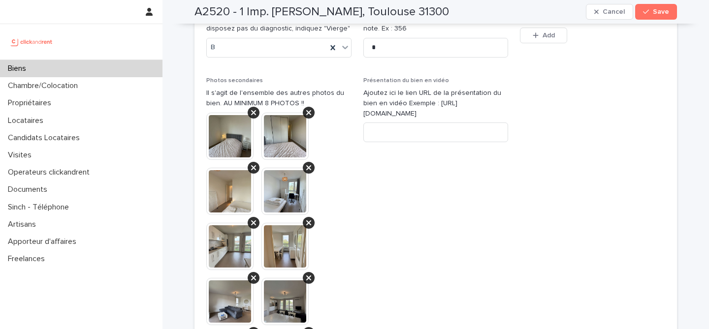
click at [247, 278] on img at bounding box center [229, 301] width 47 height 47
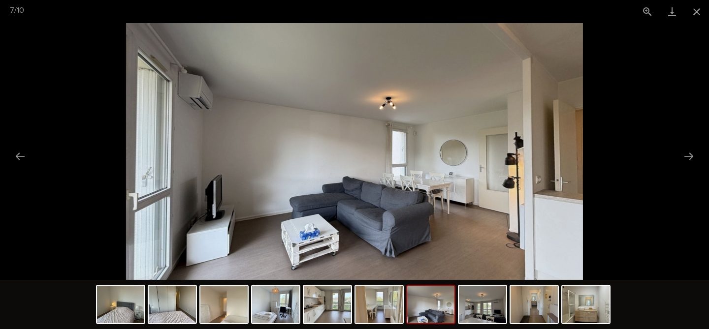
click at [381, 165] on img at bounding box center [354, 151] width 457 height 257
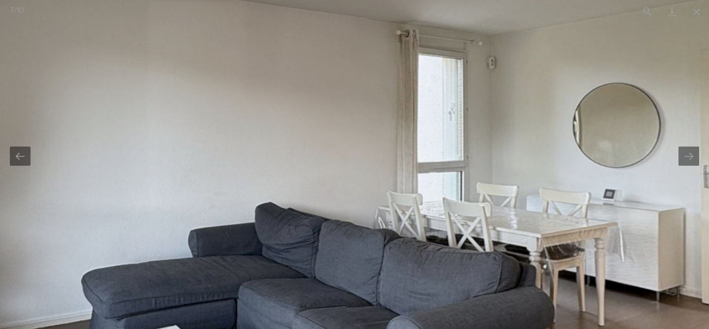
click at [381, 165] on img at bounding box center [294, 121] width 1493 height 840
click at [381, 165] on img at bounding box center [293, 121] width 1493 height 840
click at [381, 165] on img at bounding box center [294, 121] width 1493 height 840
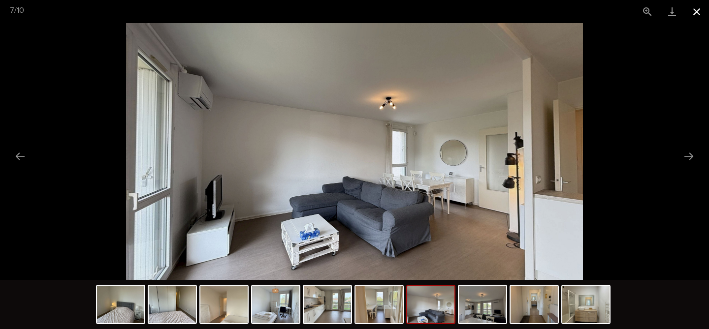
click at [694, 14] on button "Close gallery" at bounding box center [696, 11] width 25 height 23
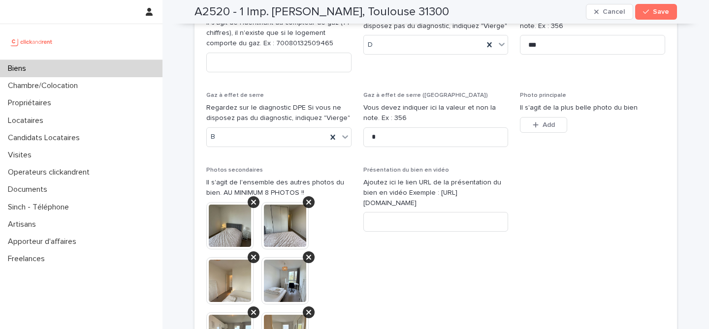
scroll to position [3896, 0]
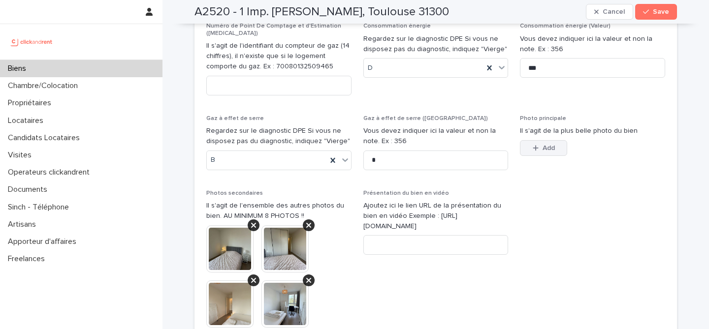
click at [558, 140] on button "Add" at bounding box center [543, 148] width 47 height 16
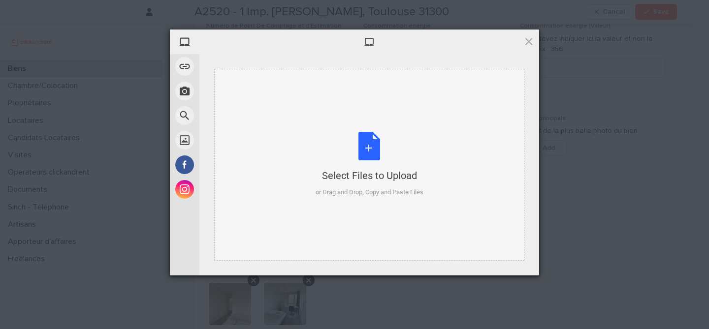
click at [364, 160] on div "Select Files to Upload or Drag and Drop, Copy and Paste Files" at bounding box center [369, 164] width 108 height 65
click at [531, 40] on span at bounding box center [528, 41] width 11 height 11
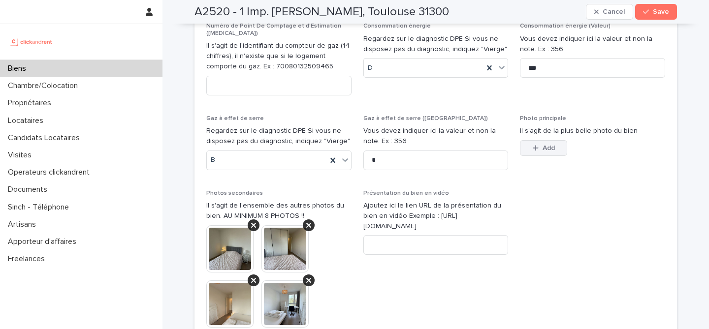
click at [533, 140] on button "Add" at bounding box center [543, 148] width 47 height 16
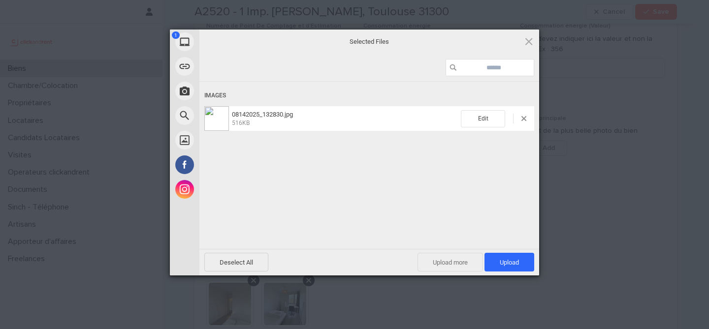
click at [435, 260] on span "Upload more" at bounding box center [449, 262] width 65 height 19
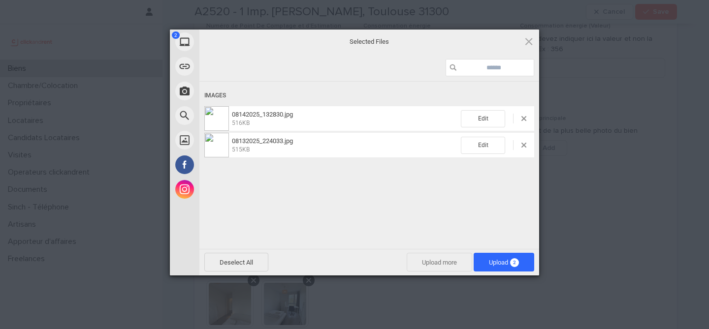
click at [436, 264] on span "Upload more" at bounding box center [438, 262] width 65 height 19
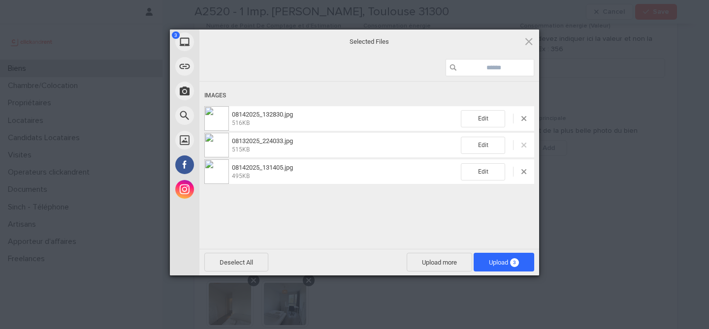
click at [523, 144] on span at bounding box center [523, 145] width 5 height 5
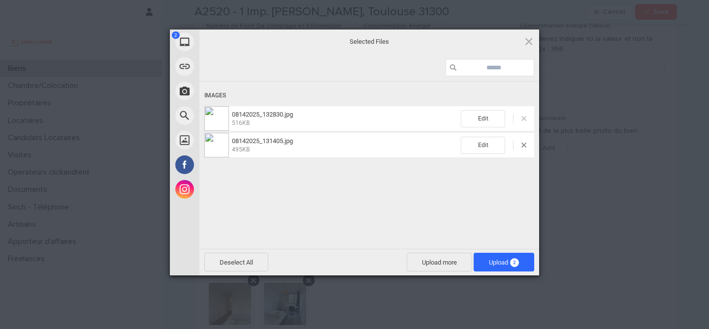
click at [523, 116] on span at bounding box center [523, 118] width 5 height 5
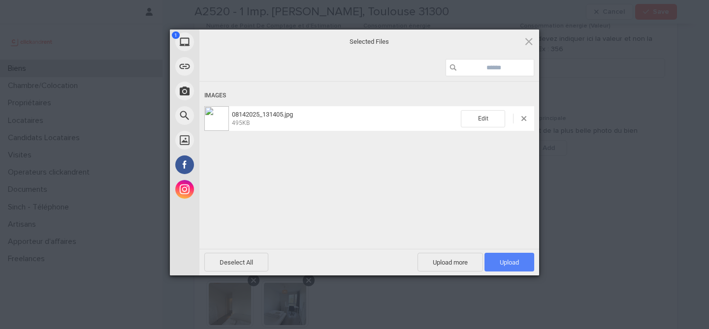
click at [504, 264] on span "Upload 1" at bounding box center [508, 262] width 19 height 7
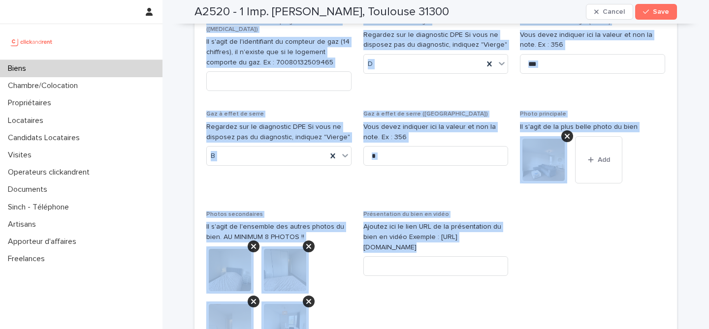
scroll to position [4233, 0]
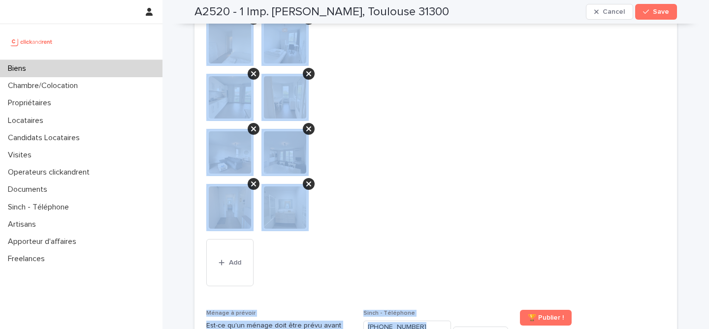
drag, startPoint x: 185, startPoint y: 14, endPoint x: 553, endPoint y: 275, distance: 451.4
copy div "A2520 - 1 Imp. Tony Poncet, Toulouse 31300 Cancel Save Edits made Discard my ch…"
click at [367, 134] on span "Présentation du bien en vidéo Ajoutez ici le lien URL de la présentation du bie…" at bounding box center [435, 113] width 145 height 370
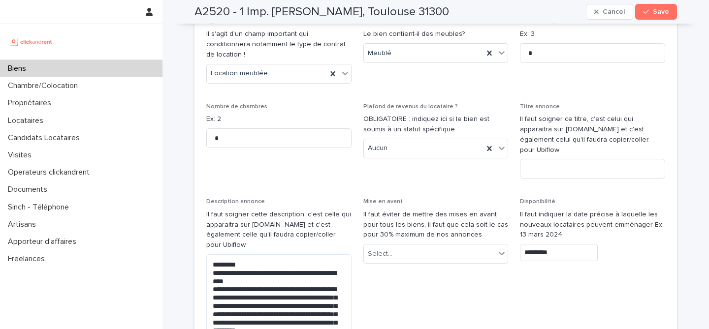
scroll to position [2932, 0]
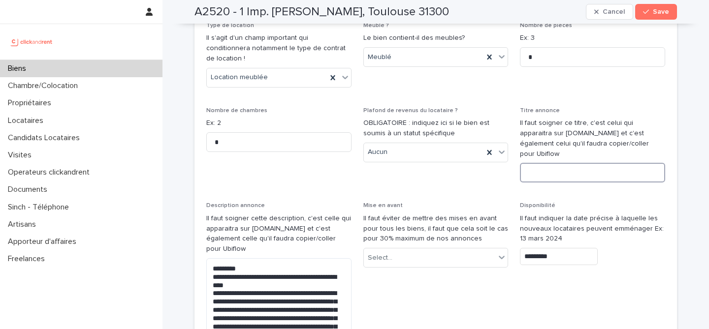
click at [557, 163] on input at bounding box center [592, 173] width 145 height 20
paste input "**********"
type input "**********"
click at [454, 202] on p "Mise en avant" at bounding box center [435, 205] width 145 height 7
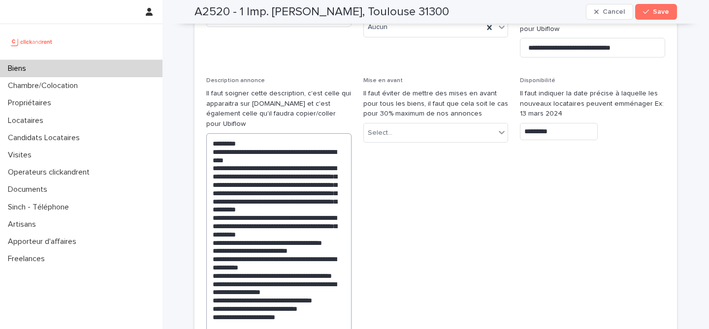
scroll to position [3061, 0]
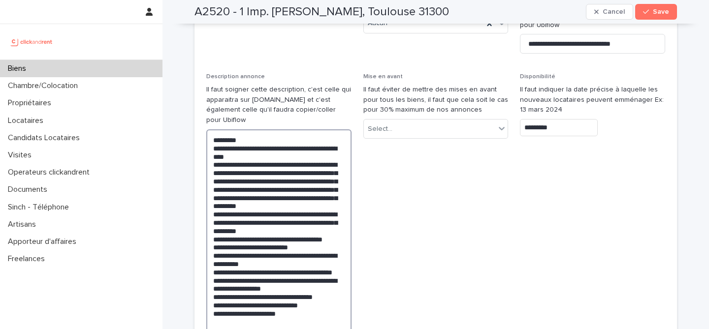
drag, startPoint x: 211, startPoint y: 98, endPoint x: 326, endPoint y: 309, distance: 240.5
click at [326, 309] on textarea "**********" at bounding box center [278, 243] width 145 height 228
paste textarea "**********"
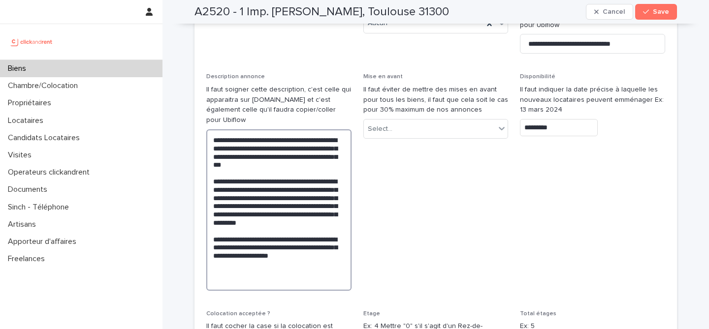
click at [221, 216] on textarea "**********" at bounding box center [278, 209] width 145 height 161
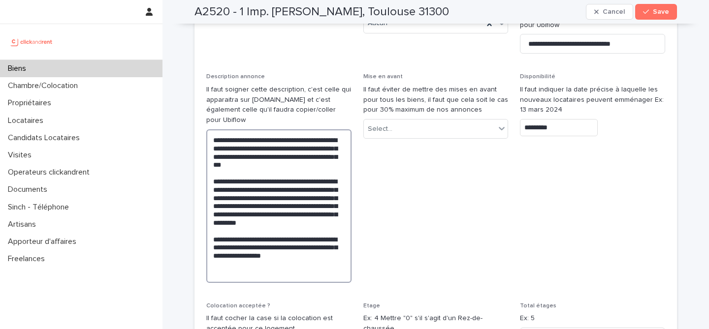
click at [222, 150] on textarea "**********" at bounding box center [278, 206] width 145 height 154
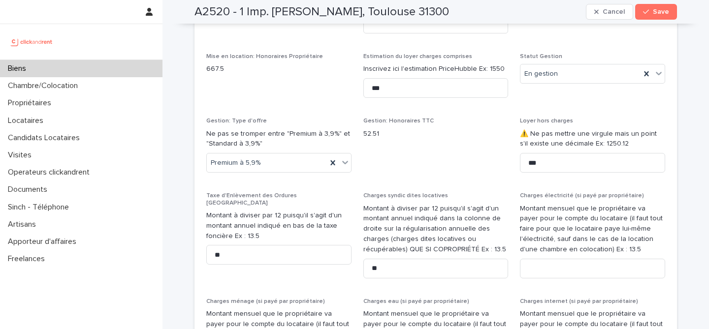
scroll to position [1463, 0]
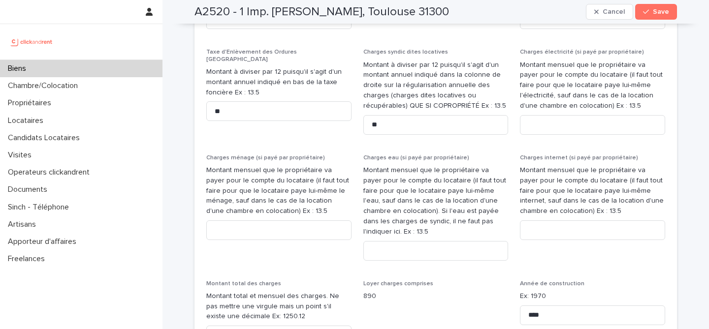
type textarea "**********"
click at [206, 11] on h2 "A2520 - 1 Imp. Tony Poncet, Toulouse 31300" at bounding box center [321, 12] width 254 height 14
copy h2 "A2520"
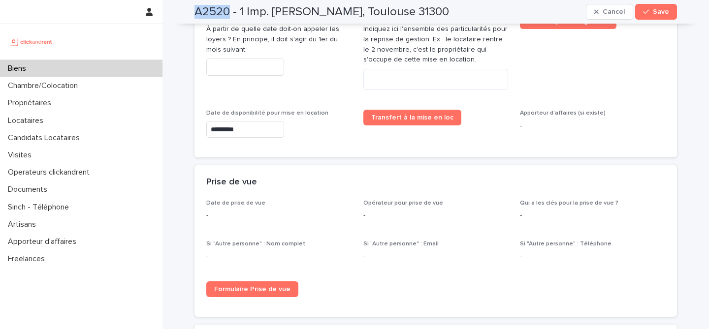
click at [462, 141] on div "Date de reprise gestion À partir de quelle date doit-on appeler les loyers ? En…" at bounding box center [435, 85] width 482 height 145
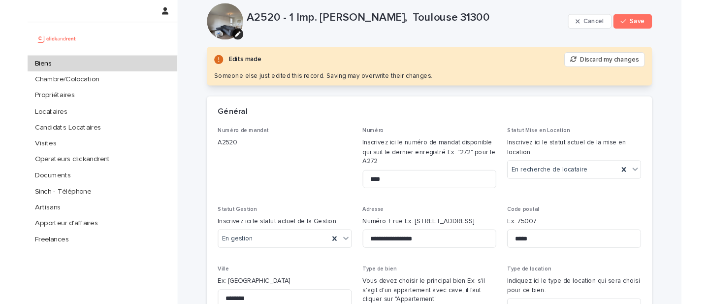
scroll to position [18, 0]
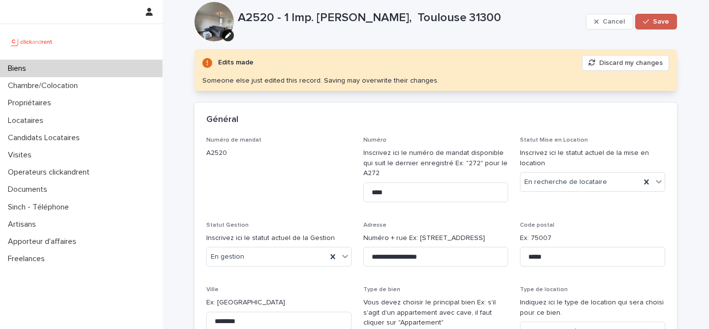
click at [656, 25] on span "Save" at bounding box center [661, 21] width 16 height 7
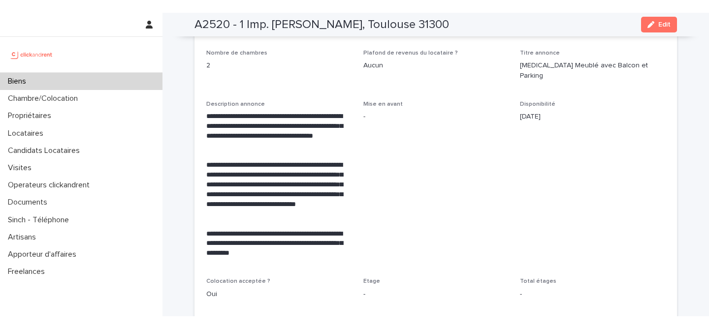
scroll to position [1850, 0]
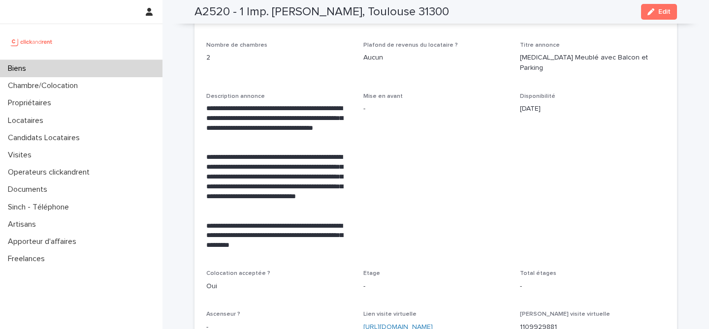
click at [289, 8] on h2 "A2520 - 1 Imp. Tony Poncet, Toulouse 31300" at bounding box center [321, 12] width 254 height 14
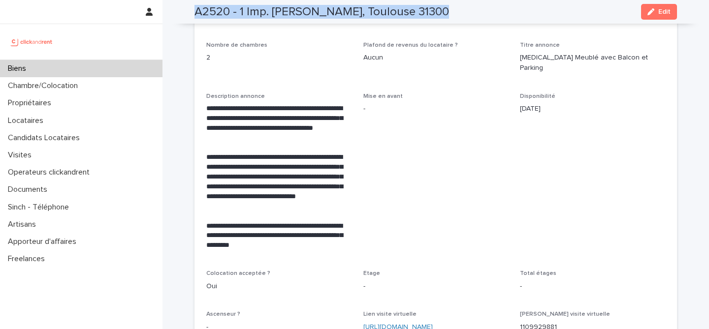
copy div "A2520 - 1 Imp. Tony Poncet, Toulouse 31300 Edit"
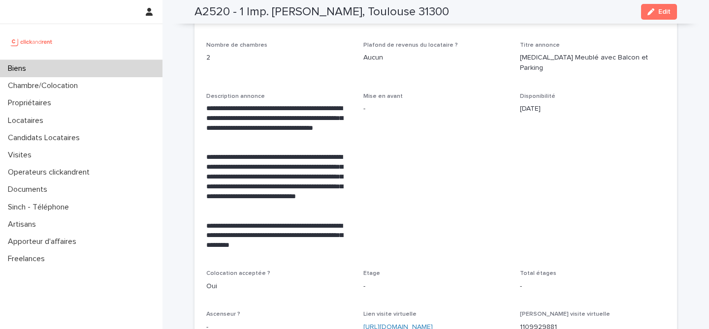
click at [440, 119] on span "Mise en avant -" at bounding box center [435, 176] width 145 height 166
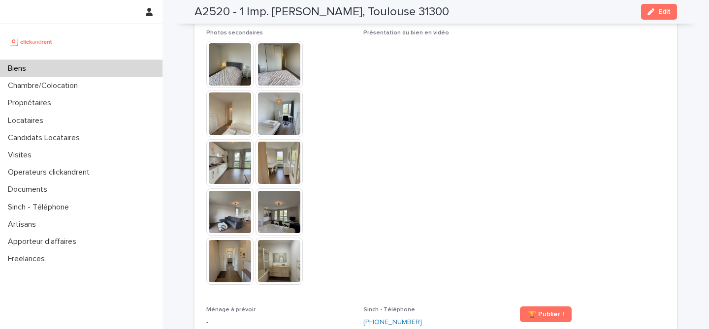
scroll to position [2464, 0]
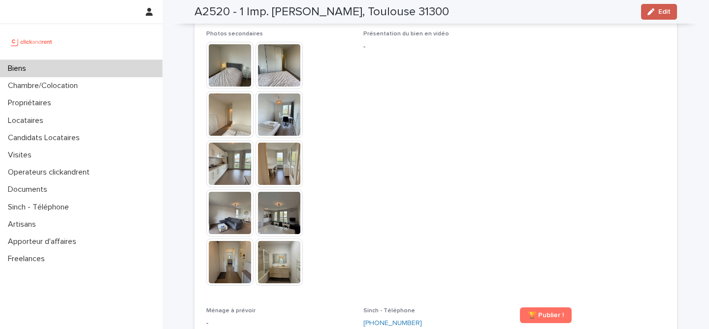
click at [655, 16] on button "Edit" at bounding box center [659, 12] width 36 height 16
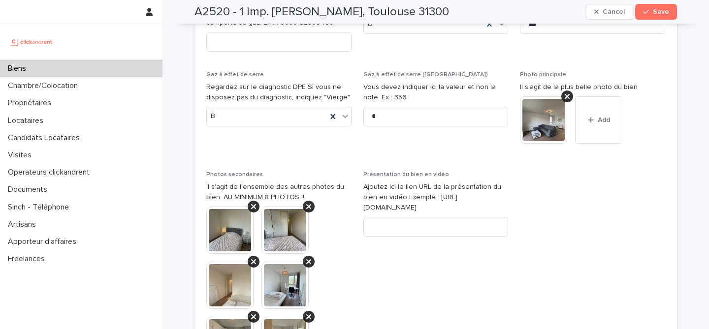
scroll to position [3903, 0]
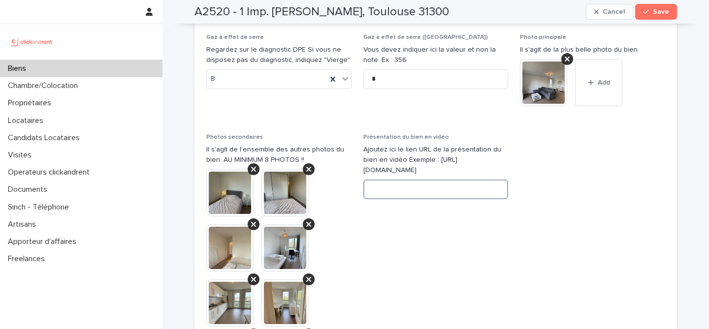
click at [420, 180] on input at bounding box center [435, 190] width 145 height 20
paste input "**********"
type input "**********"
click at [499, 167] on span "**********" at bounding box center [435, 319] width 145 height 370
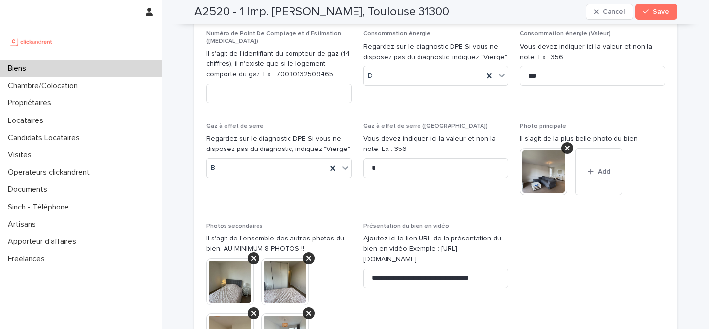
scroll to position [3809, 0]
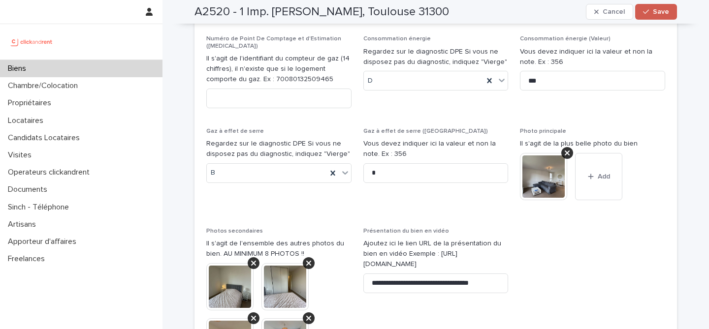
click at [657, 11] on span "Save" at bounding box center [661, 11] width 16 height 7
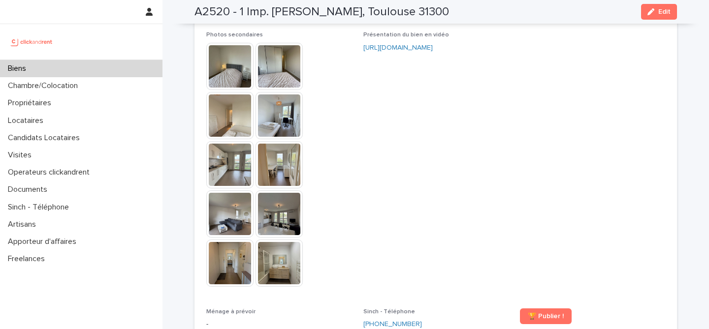
scroll to position [2466, 0]
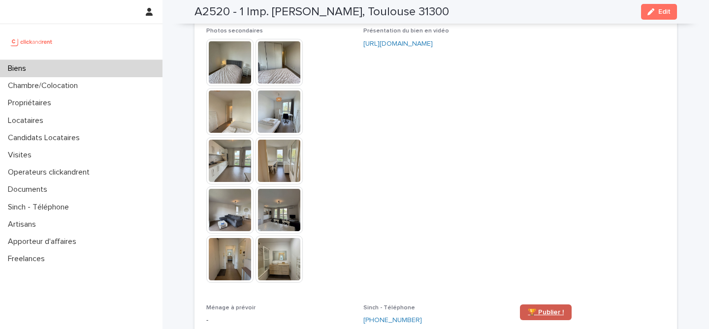
click at [546, 309] on span "🏆 Publier !" at bounding box center [546, 312] width 36 height 7
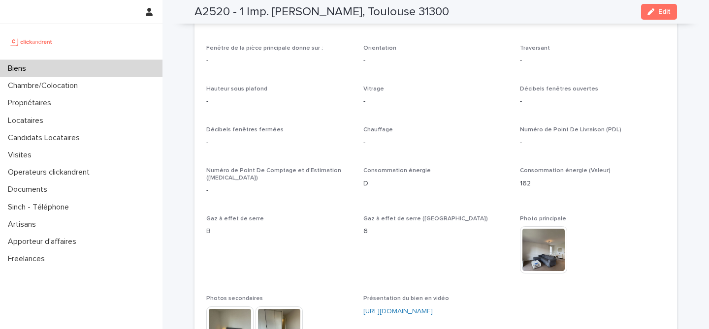
scroll to position [2196, 0]
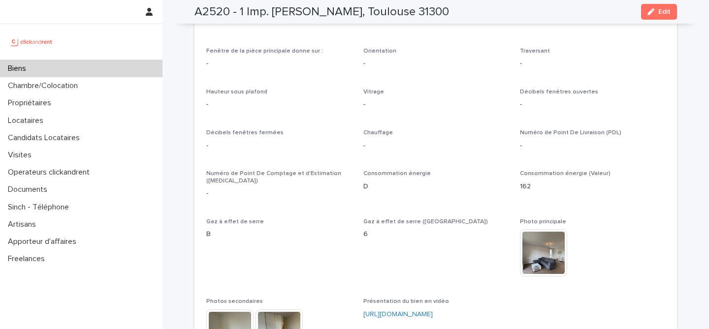
click at [124, 70] on div "Biens" at bounding box center [81, 68] width 162 height 17
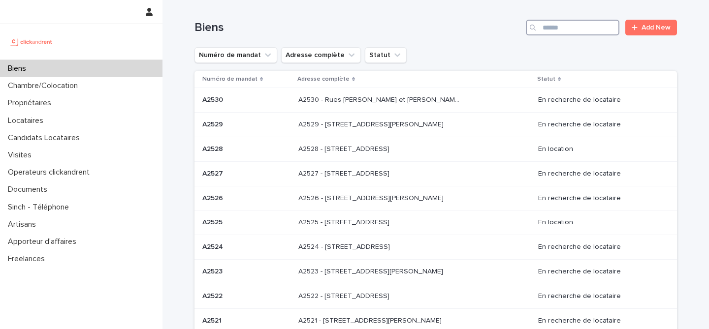
click at [559, 27] on input "Search" at bounding box center [573, 28] width 94 height 16
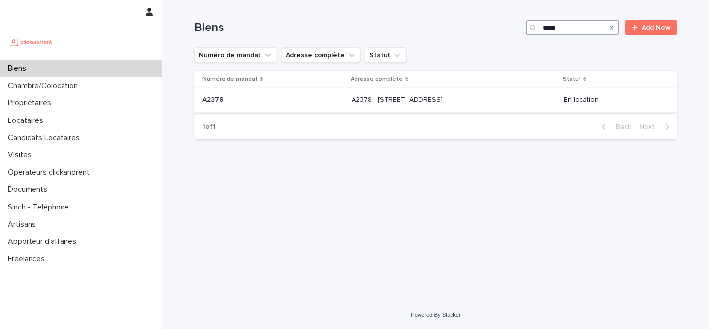
type input "*****"
click at [351, 94] on p "A2378 - 43 Rue Auvry, Aubervilliers 93300" at bounding box center [397, 99] width 93 height 10
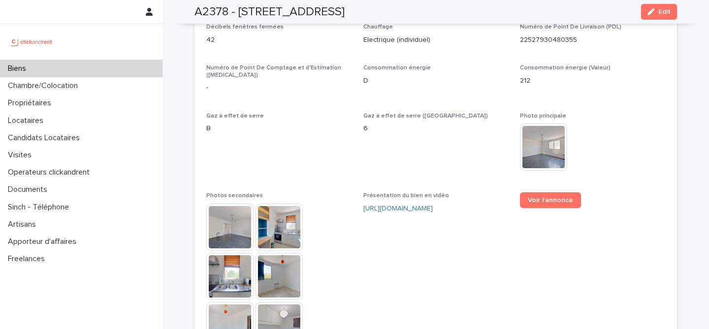
scroll to position [2428, 0]
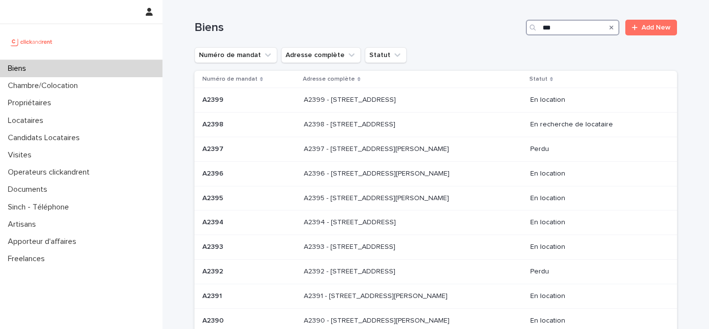
drag, startPoint x: 548, startPoint y: 28, endPoint x: 567, endPoint y: 28, distance: 18.7
click at [567, 28] on input "***" at bounding box center [573, 28] width 94 height 16
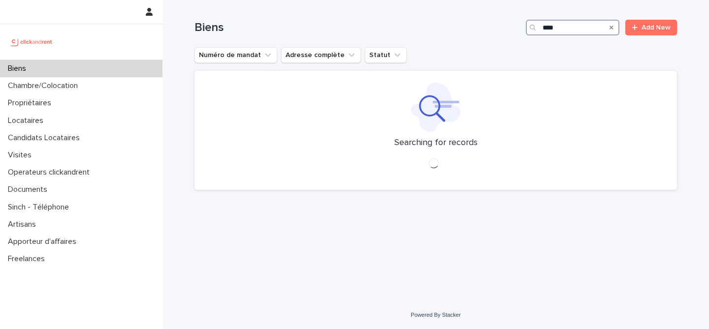
type input "*****"
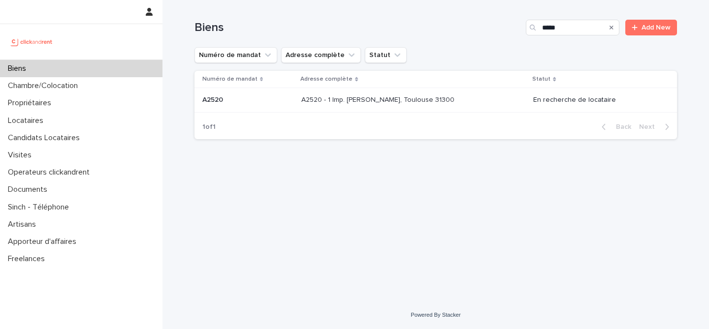
click at [351, 100] on p "A2520 - 1 Imp. Tony Poncet, Toulouse 31300" at bounding box center [378, 99] width 155 height 10
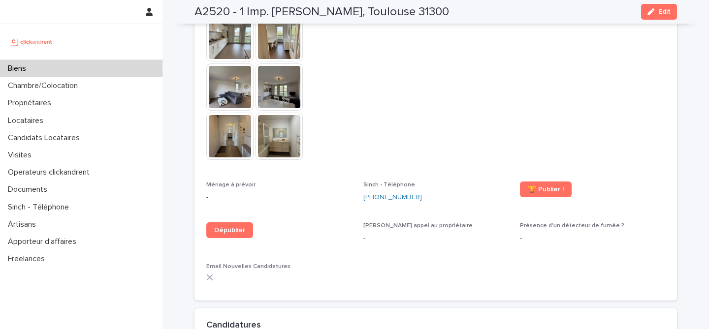
scroll to position [2584, 0]
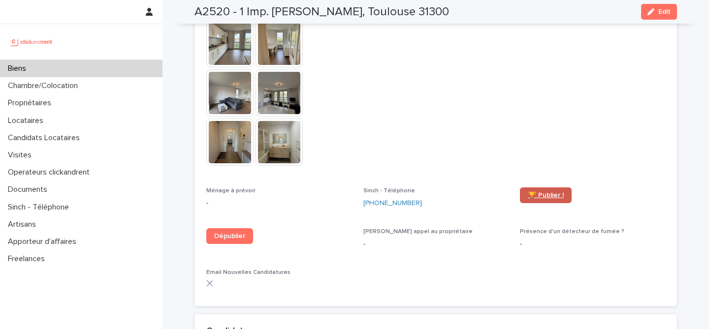
click at [552, 187] on link "🏆 Publier !" at bounding box center [546, 195] width 52 height 16
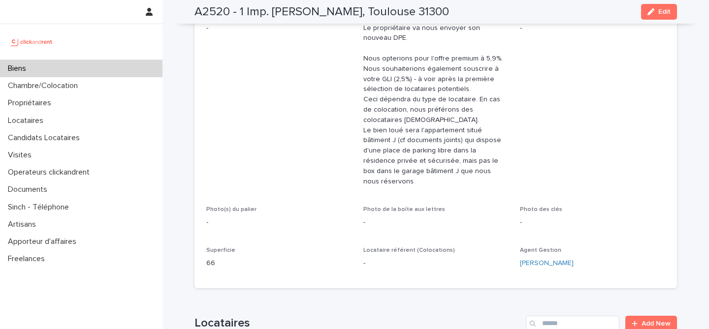
scroll to position [0, 0]
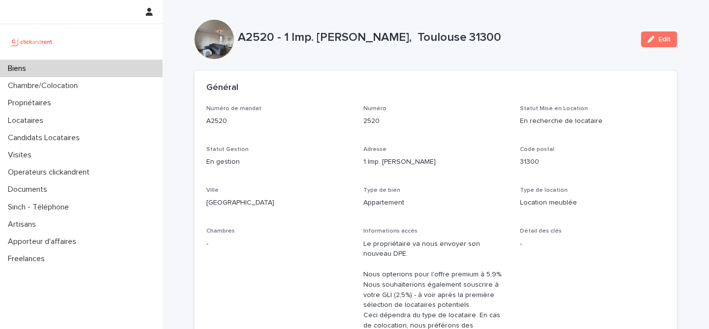
click at [107, 68] on div "Biens" at bounding box center [81, 68] width 162 height 17
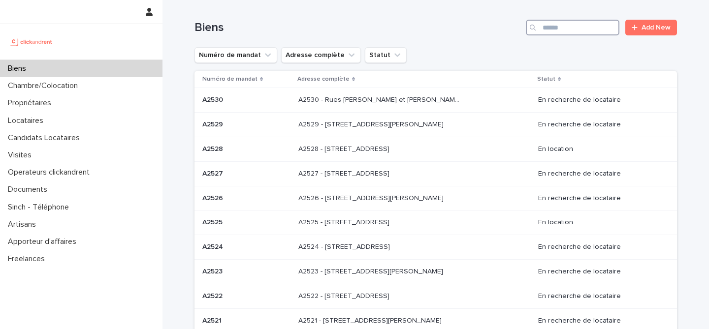
click at [574, 26] on input "Search" at bounding box center [573, 28] width 94 height 16
paste input "*****"
type input "*****"
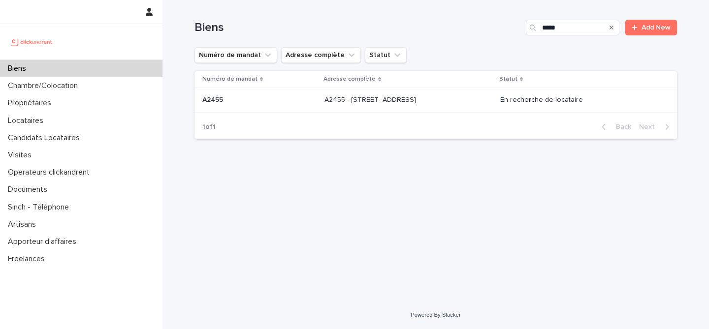
click at [331, 106] on div "A2455 - 188 rue Nationale, Lille 59000 A2455 - 188 rue Nationale, Lille 59000" at bounding box center [408, 100] width 168 height 16
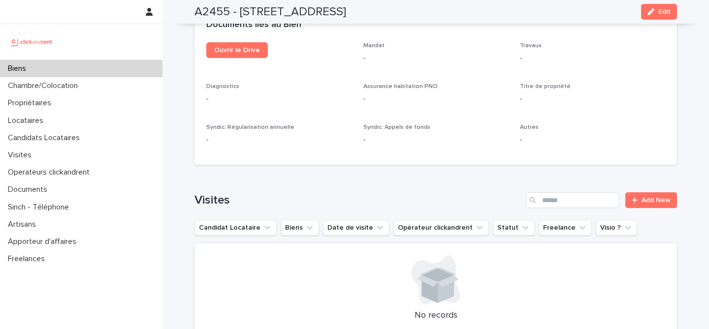
scroll to position [2954, 0]
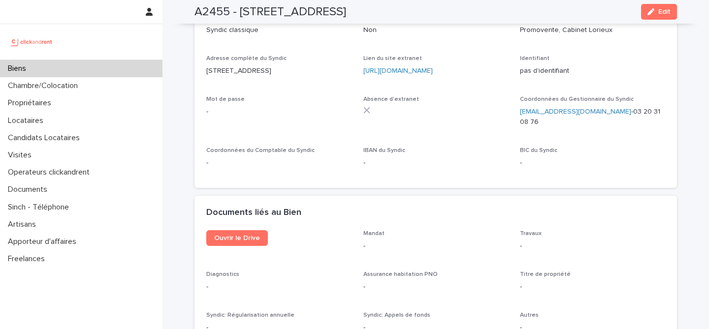
click at [217, 14] on h2 "A2455 - 188 rue Nationale, Lille 59000" at bounding box center [270, 12] width 152 height 14
copy h2 "A2455"
click at [317, 16] on h2 "A2455 - 188 rue Nationale, Lille 59000" at bounding box center [270, 12] width 152 height 14
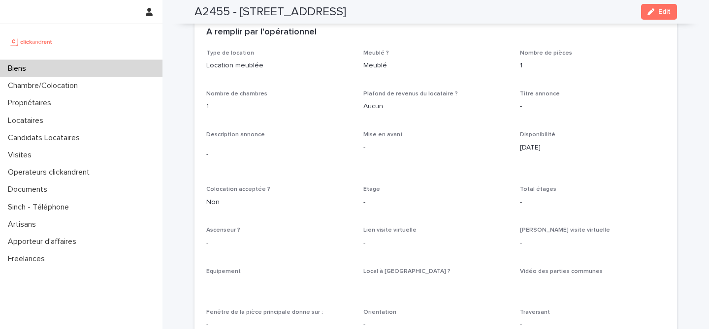
scroll to position [1798, 0]
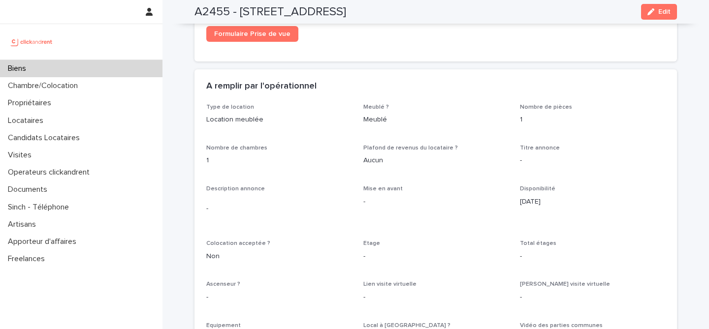
click at [112, 68] on div "Biens" at bounding box center [81, 68] width 162 height 17
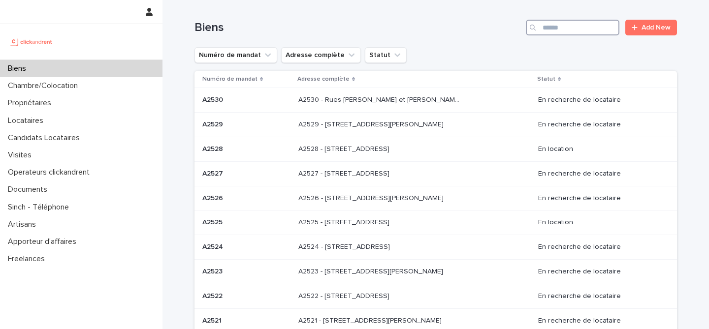
click at [586, 31] on input "Search" at bounding box center [573, 28] width 94 height 16
paste input "*****"
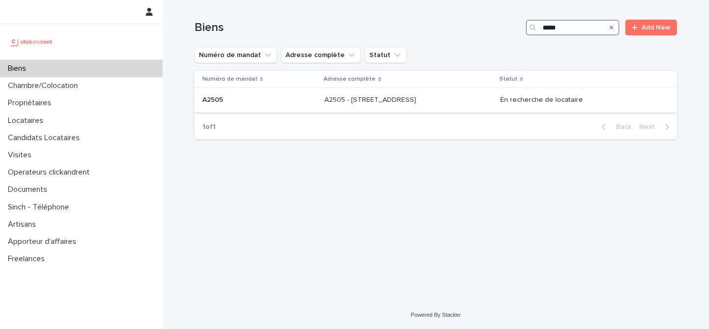
type input "*****"
click at [324, 103] on p "A2505 - 6 impasse Tourneux, Paris 75012" at bounding box center [371, 99] width 94 height 10
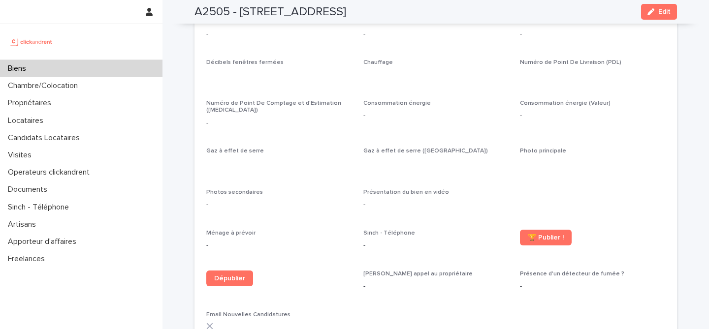
scroll to position [2059, 0]
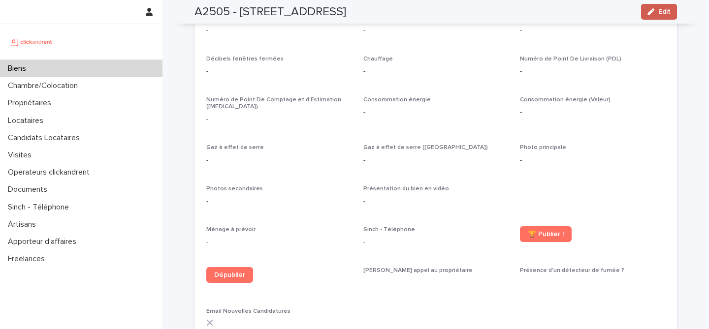
click at [658, 12] on span "Edit" at bounding box center [664, 11] width 12 height 7
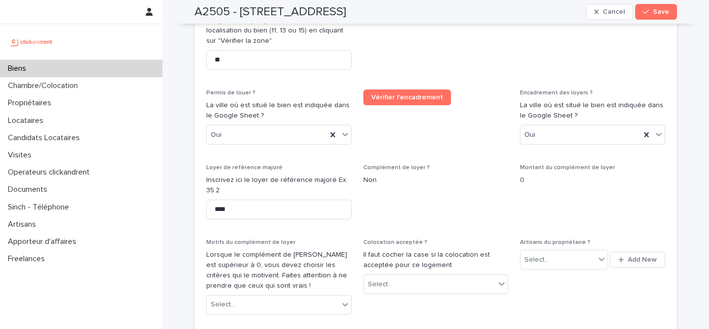
type input "*"
type input "**"
type input "***"
type input "**"
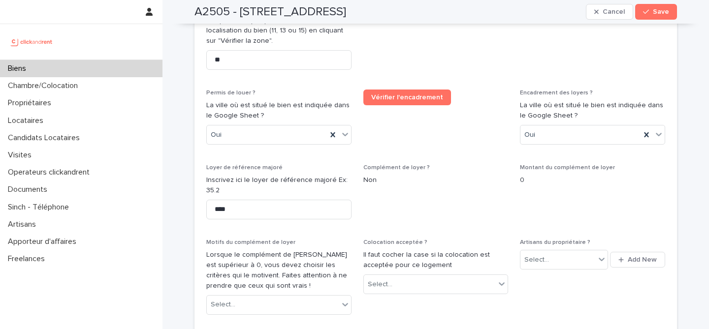
type input "**"
type input "**********"
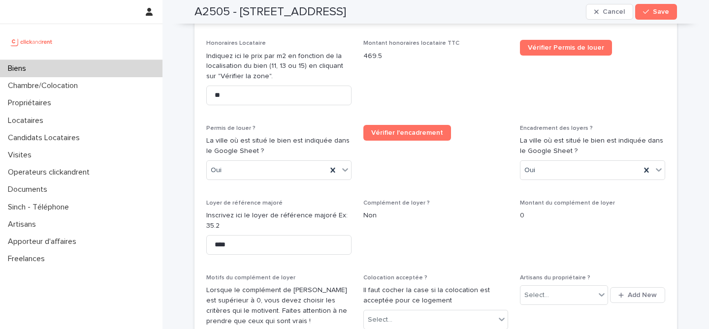
type textarea "**********"
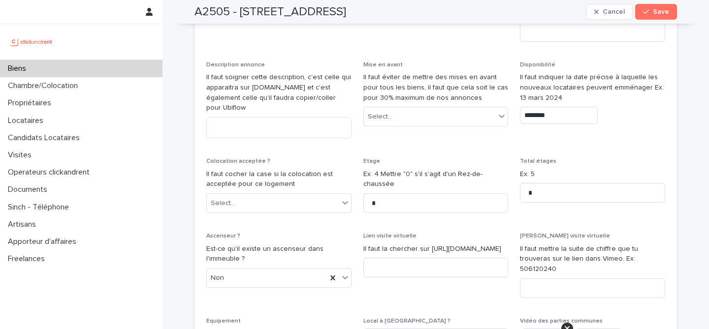
scroll to position [3033, 0]
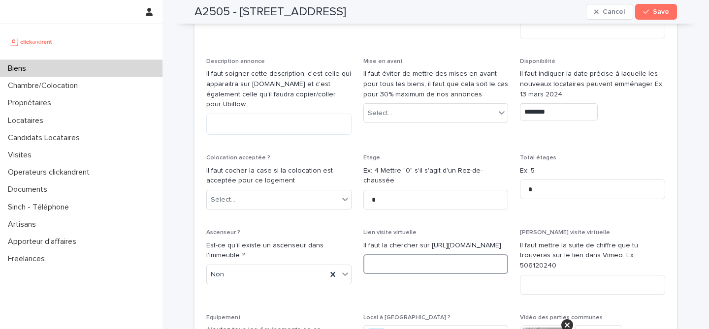
click at [421, 254] on input at bounding box center [435, 264] width 145 height 20
paste input "**********"
type input "**********"
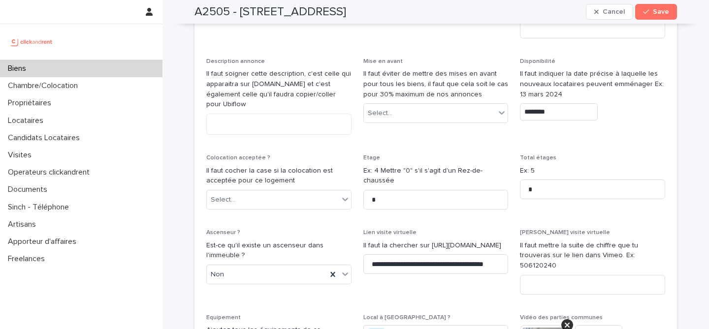
click at [464, 229] on p "Lien visite virtuelle" at bounding box center [435, 232] width 145 height 7
click at [595, 275] on input at bounding box center [592, 285] width 145 height 20
paste input "**********"
drag, startPoint x: 619, startPoint y: 234, endPoint x: 663, endPoint y: 233, distance: 44.3
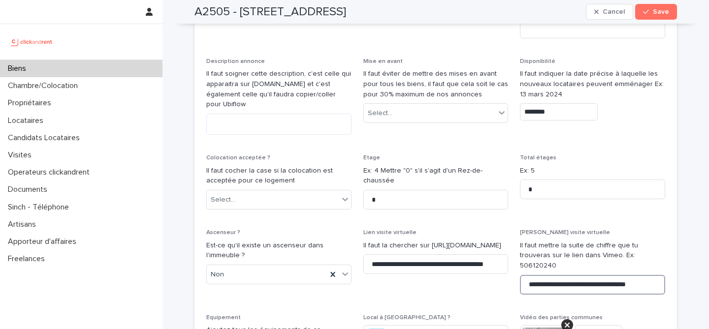
click at [663, 275] on input "**********" at bounding box center [592, 285] width 145 height 20
drag, startPoint x: 583, startPoint y: 234, endPoint x: 522, endPoint y: 234, distance: 61.5
click at [522, 275] on input "**********" at bounding box center [592, 285] width 145 height 20
type input "**********"
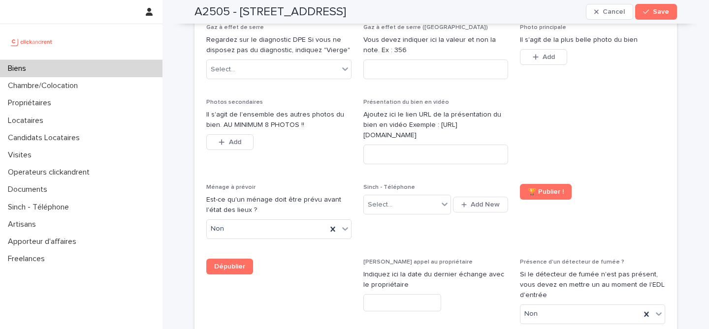
scroll to position [3918, 0]
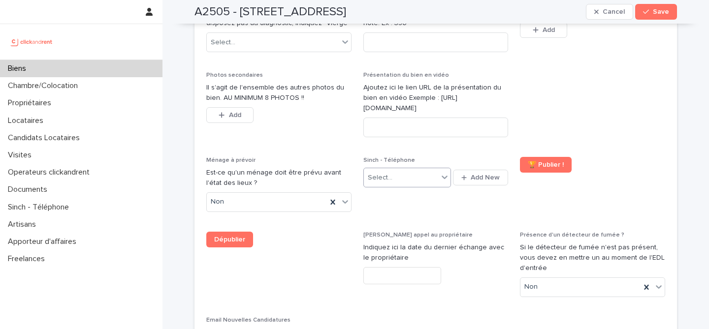
click at [431, 170] on div "Select..." at bounding box center [401, 178] width 74 height 16
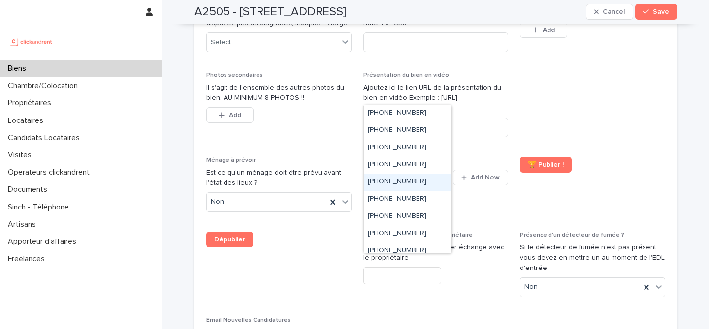
scroll to position [142, 0]
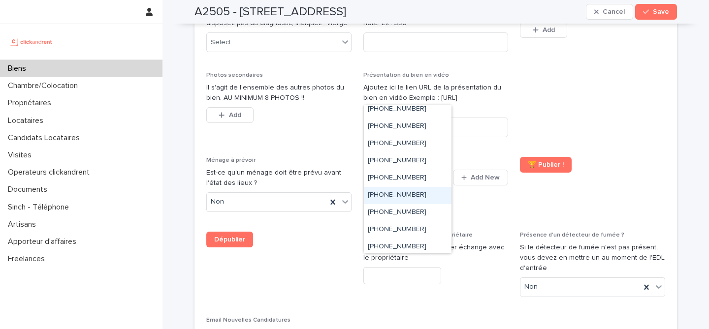
click at [423, 196] on div "+33755517167" at bounding box center [408, 195] width 88 height 17
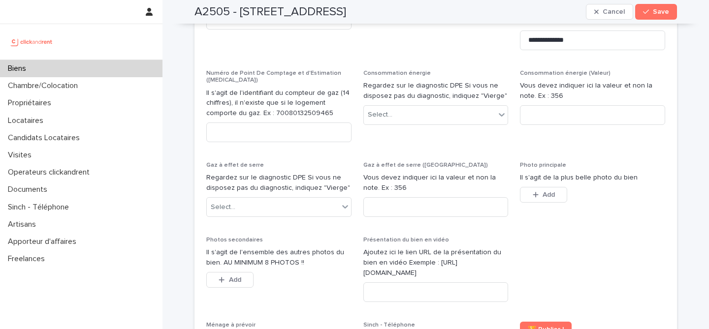
scroll to position [3764, 0]
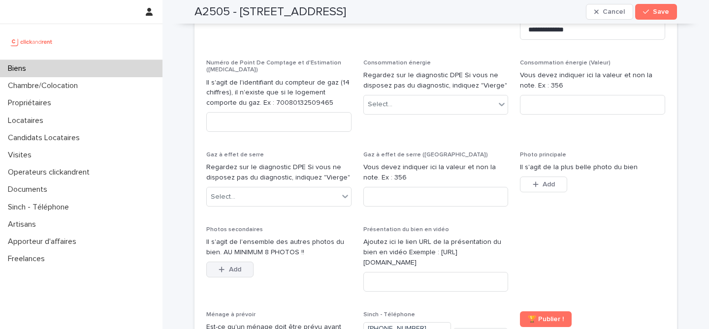
click at [237, 266] on span "Add" at bounding box center [235, 269] width 12 height 7
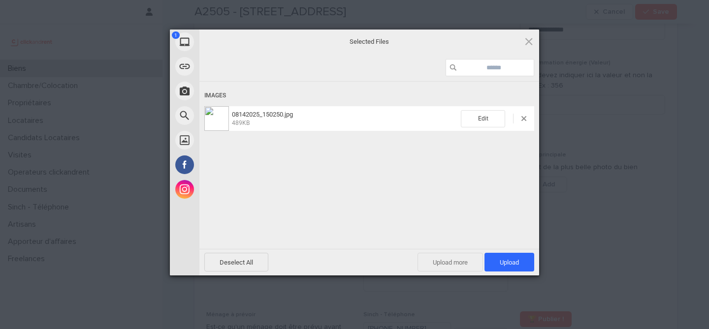
click at [439, 259] on span "Upload more" at bounding box center [449, 262] width 65 height 19
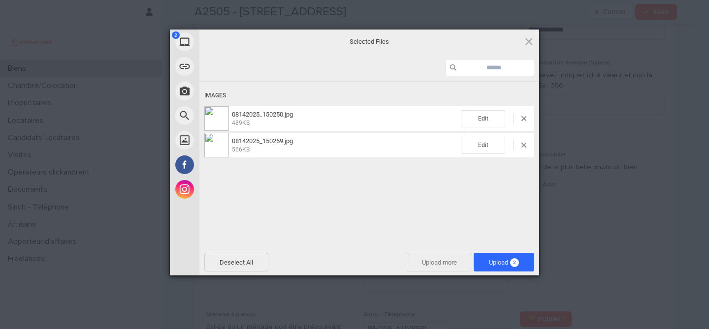
click at [458, 271] on span "Upload more" at bounding box center [438, 262] width 65 height 19
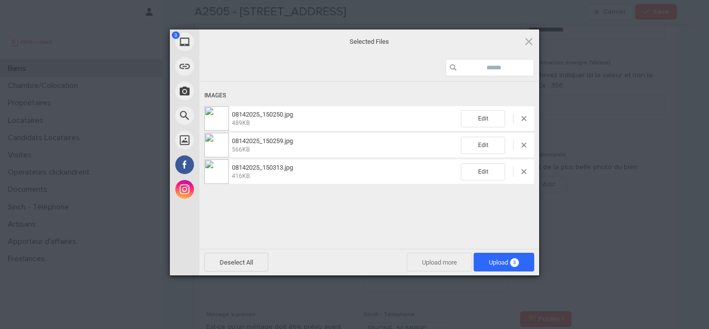
click at [451, 256] on span "Upload more" at bounding box center [438, 262] width 65 height 19
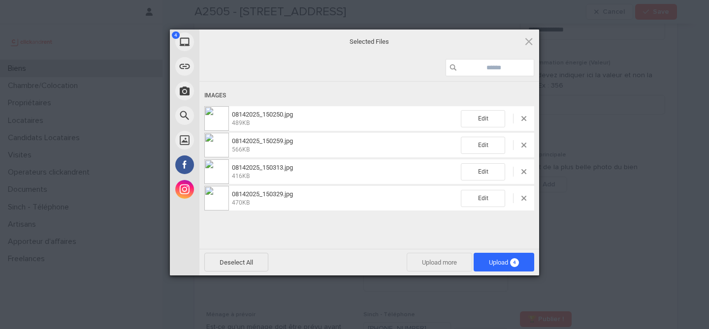
click at [429, 258] on span "Upload more" at bounding box center [438, 262] width 65 height 19
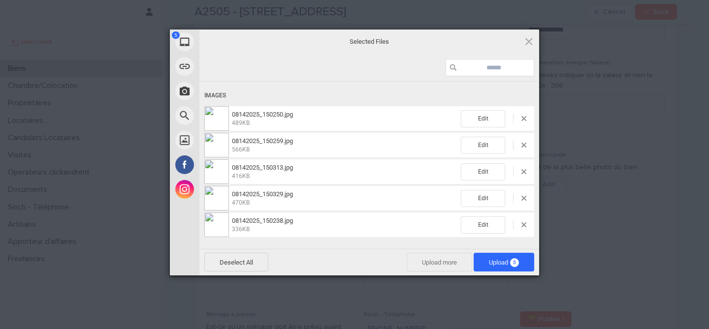
click at [443, 259] on span "Upload more" at bounding box center [438, 262] width 65 height 19
click at [439, 260] on span "Upload more" at bounding box center [438, 262] width 65 height 19
click at [446, 263] on span "Upload more" at bounding box center [438, 262] width 65 height 19
click at [450, 264] on span "Upload more" at bounding box center [438, 262] width 65 height 19
click at [444, 262] on span "Upload more" at bounding box center [438, 262] width 65 height 19
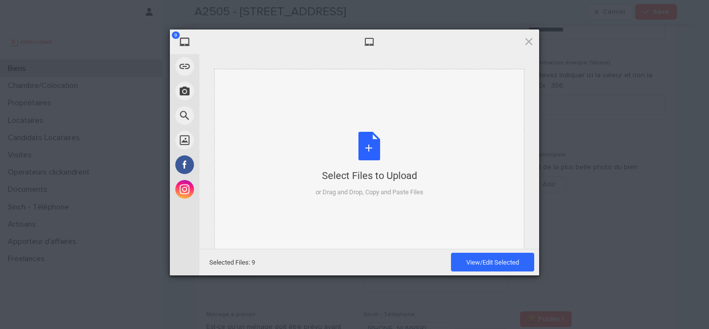
click at [389, 100] on div "Select Files to Upload or Drag and Drop, Copy and Paste Files" at bounding box center [369, 165] width 310 height 192
click at [469, 256] on span "View/Edit Selected" at bounding box center [492, 262] width 83 height 19
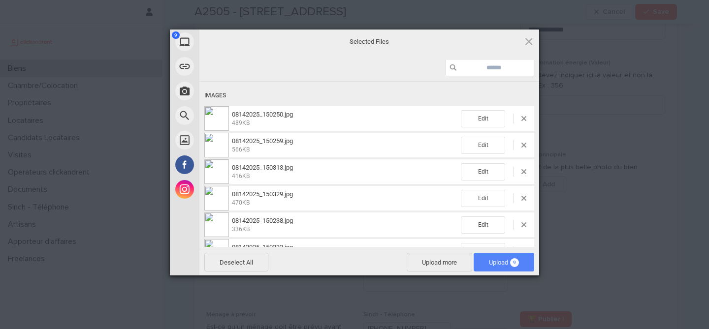
click at [494, 261] on span "Upload 9" at bounding box center [504, 262] width 30 height 7
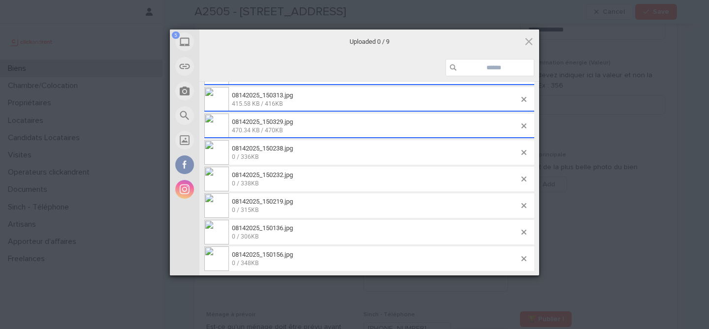
scroll to position [92, 0]
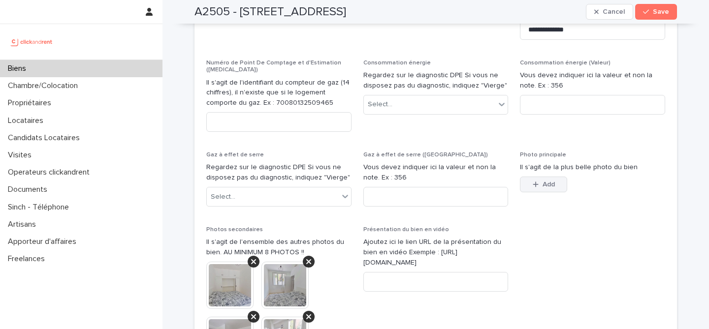
click at [548, 181] on span "Add" at bounding box center [548, 184] width 12 height 7
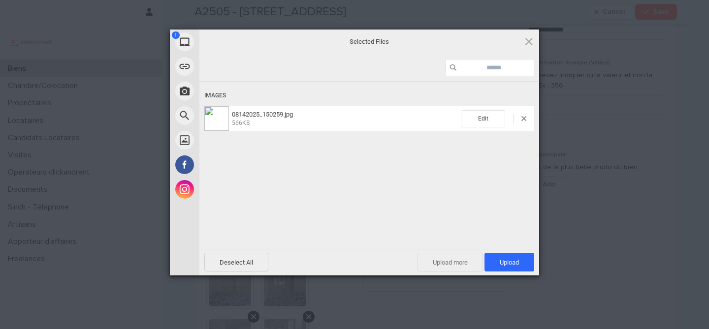
click at [447, 262] on span "Upload more" at bounding box center [449, 262] width 65 height 19
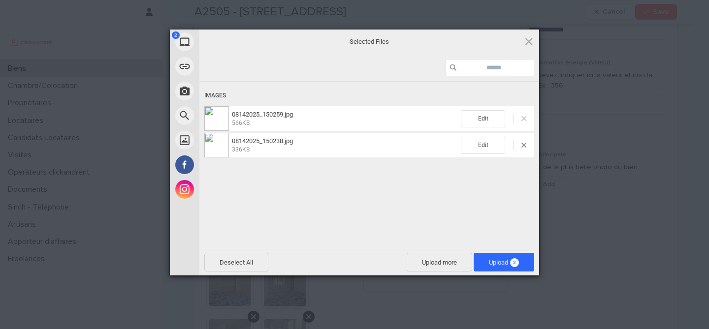
click at [522, 117] on span at bounding box center [523, 118] width 5 height 5
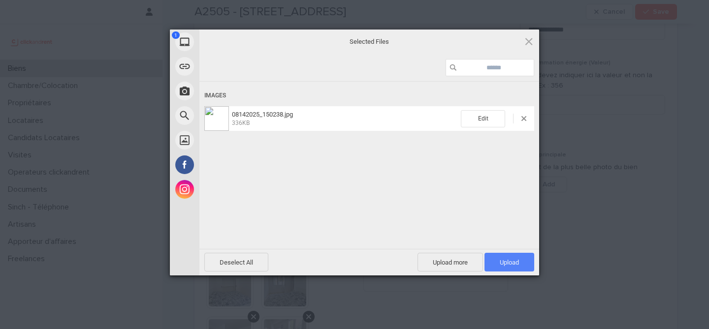
click at [507, 269] on span "Upload 1" at bounding box center [509, 262] width 50 height 19
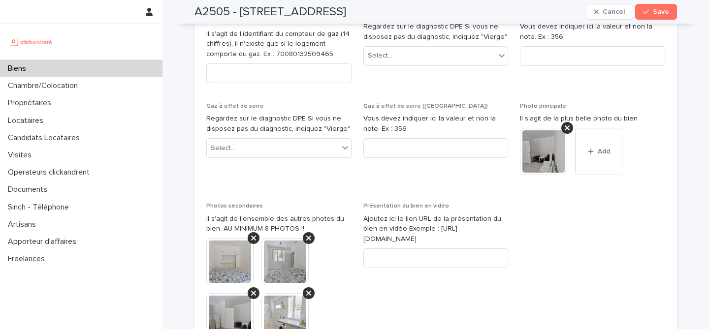
scroll to position [3809, 0]
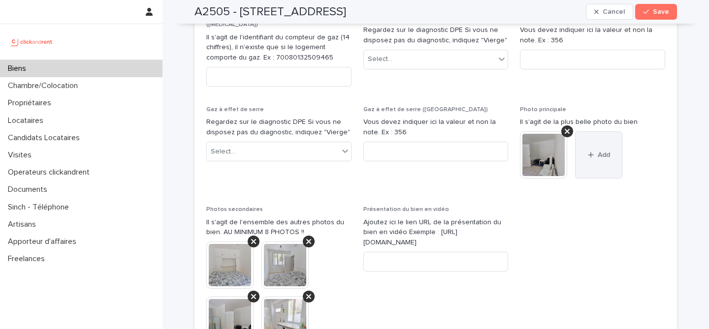
click at [593, 131] on button "Add" at bounding box center [598, 154] width 47 height 47
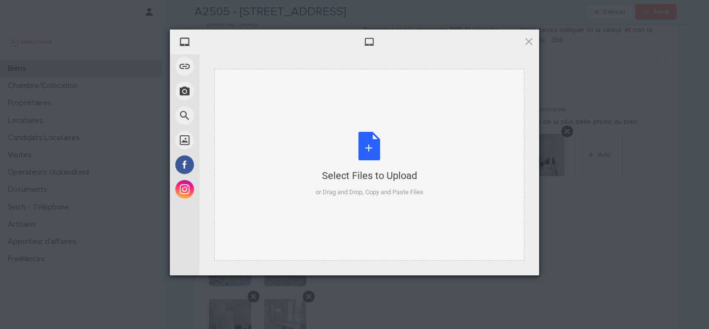
click at [369, 151] on div "Select Files to Upload or Drag and Drop, Copy and Paste Files" at bounding box center [369, 164] width 108 height 65
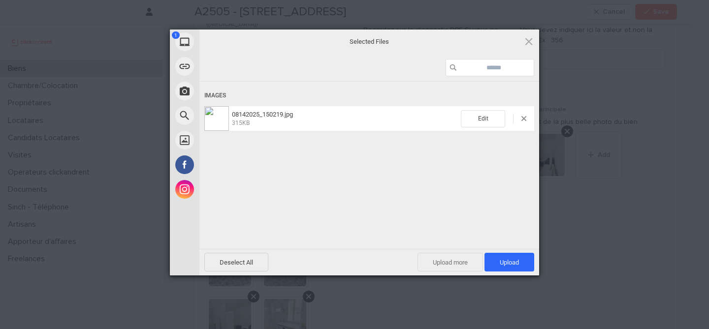
click at [459, 255] on span "Upload more" at bounding box center [449, 262] width 65 height 19
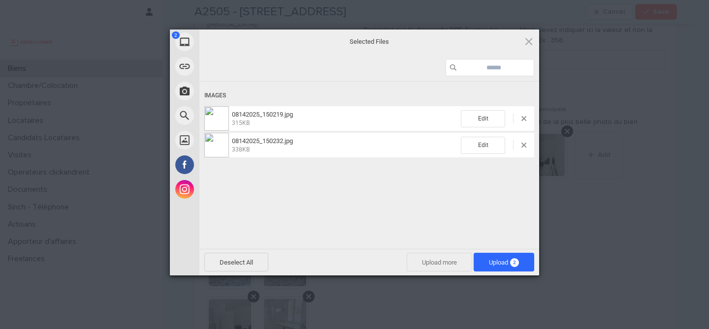
click at [443, 262] on span "Upload more" at bounding box center [438, 262] width 65 height 19
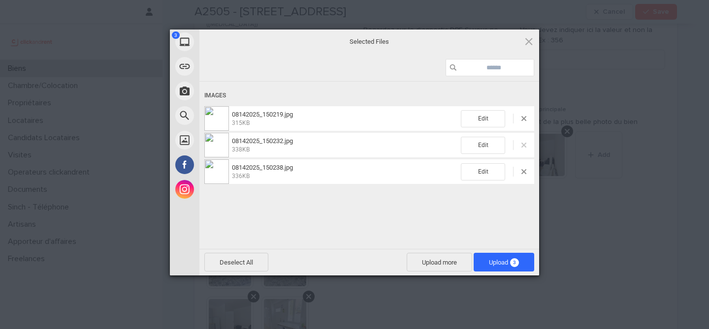
click at [523, 145] on span at bounding box center [523, 145] width 5 height 5
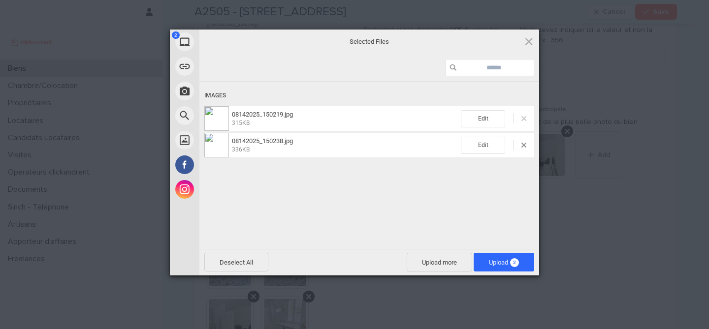
click at [522, 119] on span at bounding box center [523, 118] width 5 height 5
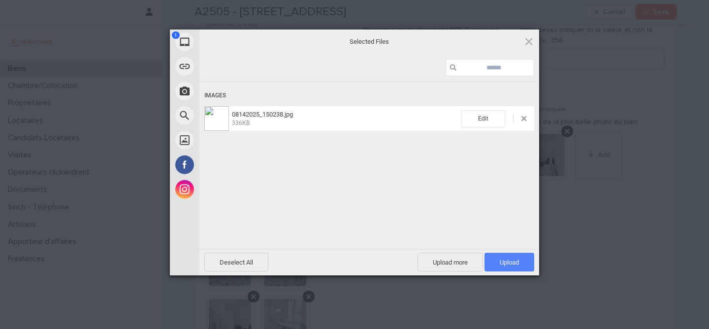
click at [510, 266] on span "Upload 1" at bounding box center [509, 262] width 50 height 19
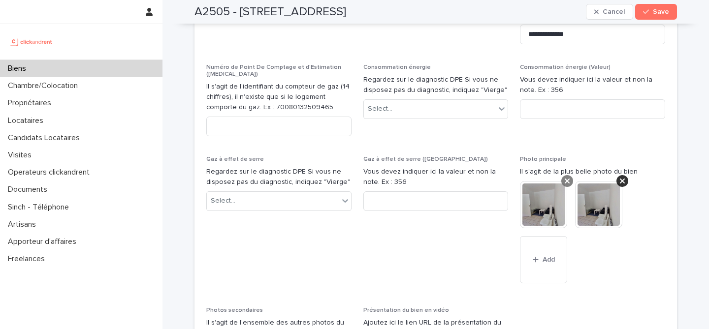
click at [564, 177] on icon at bounding box center [566, 181] width 5 height 8
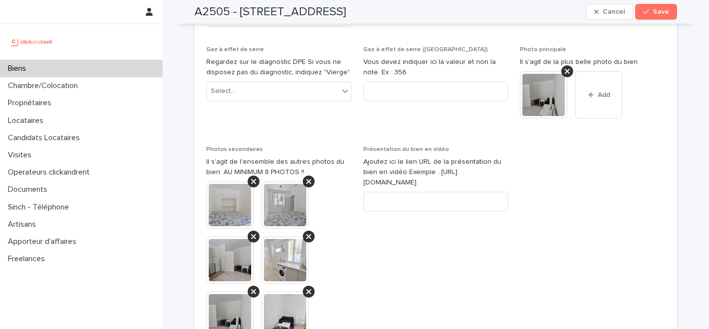
scroll to position [3922, 0]
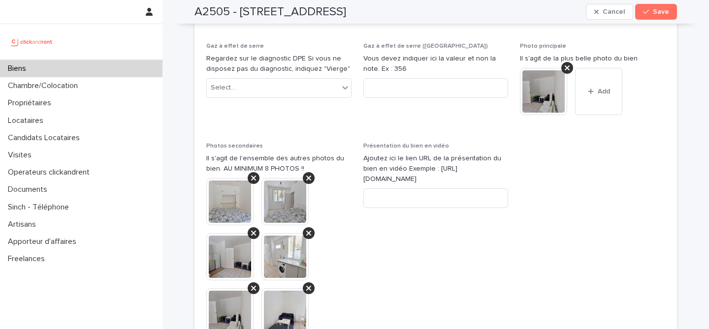
click at [241, 233] on img at bounding box center [229, 256] width 47 height 47
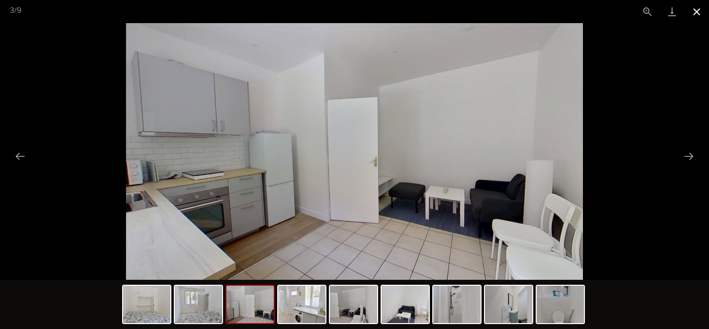
click at [699, 13] on button "Close gallery" at bounding box center [696, 11] width 25 height 23
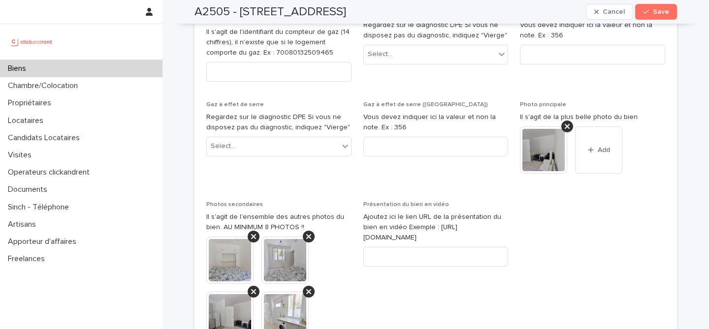
scroll to position [3849, 0]
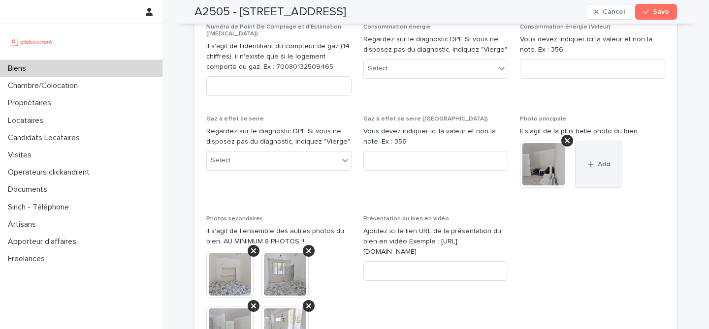
click at [599, 161] on span "Add" at bounding box center [603, 164] width 12 height 7
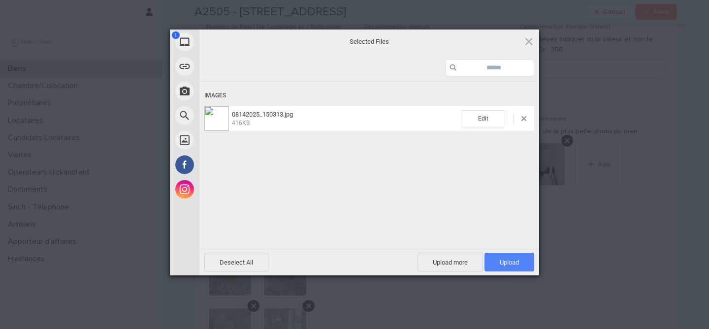
click at [500, 261] on span "Upload 1" at bounding box center [508, 262] width 19 height 7
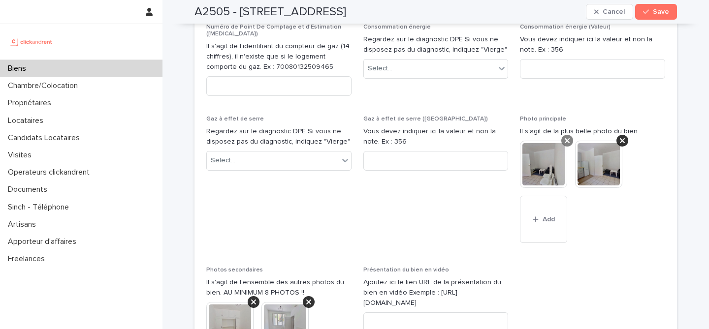
click at [567, 137] on icon at bounding box center [566, 141] width 5 height 8
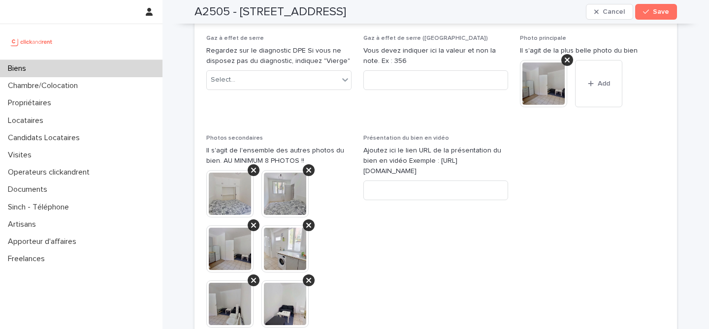
scroll to position [3939, 0]
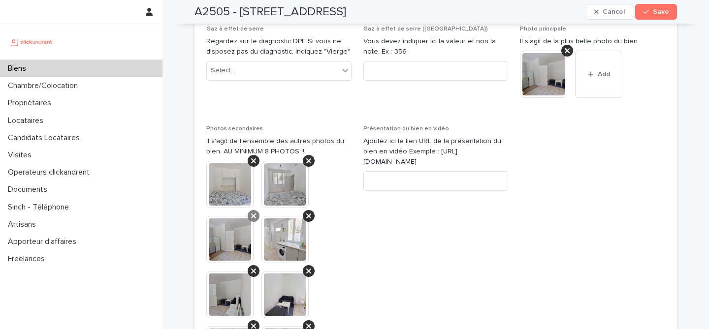
click at [253, 212] on icon at bounding box center [253, 216] width 5 height 8
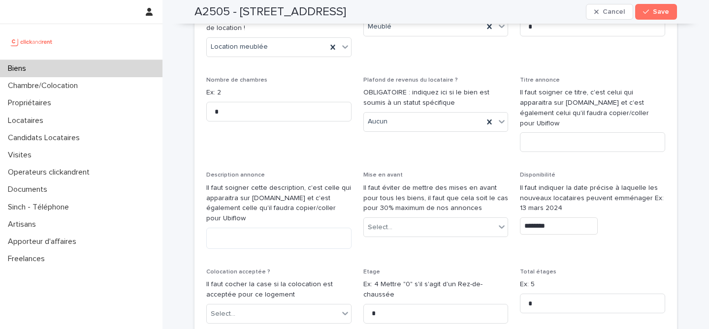
scroll to position [2963, 0]
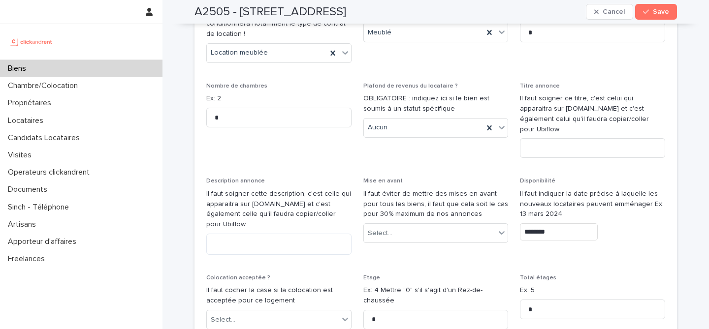
click at [216, 13] on h2 "A2505 - 6 impasse Tourneux, Paris 75012" at bounding box center [270, 12] width 152 height 14
copy h2 "A2505"
click at [450, 83] on p "Plafond de revenus du locataire ?" at bounding box center [435, 86] width 145 height 7
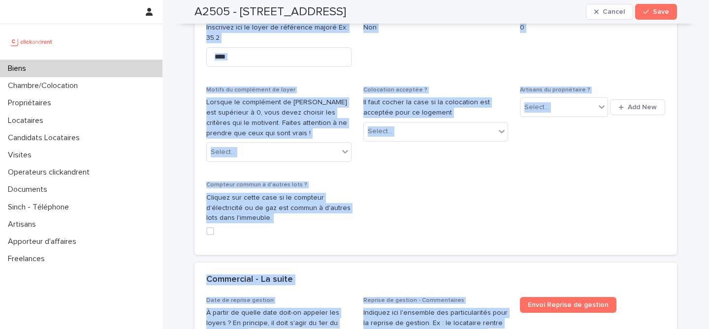
scroll to position [2477, 0]
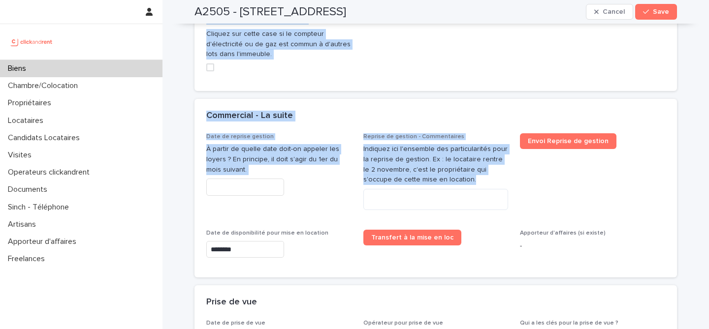
drag, startPoint x: 192, startPoint y: 12, endPoint x: 509, endPoint y: 177, distance: 357.5
copy div "A2505 - 6 impasse Tourneux, Paris 75012 Cancel Save Edits made Discard my chang…"
click at [410, 134] on span "Reprise de gestion - Commentaires" at bounding box center [413, 137] width 101 height 6
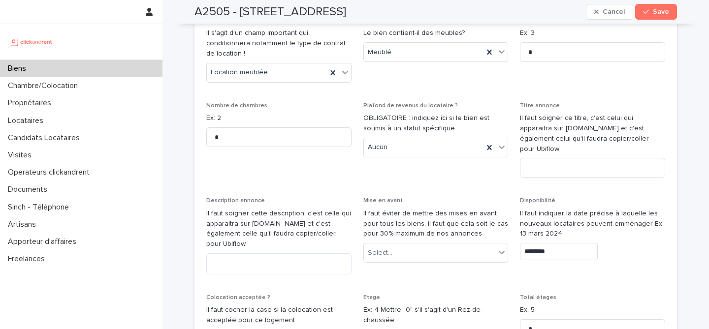
scroll to position [2944, 0]
click at [562, 157] on input at bounding box center [592, 167] width 145 height 20
paste input "**********"
drag, startPoint x: 579, startPoint y: 140, endPoint x: 457, endPoint y: 141, distance: 122.5
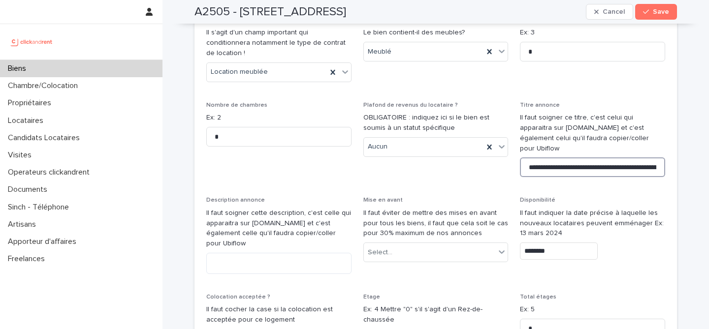
type input "**********"
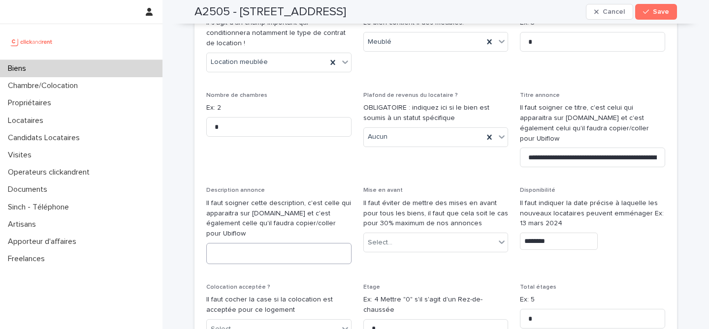
scroll to position [2953, 0]
click at [277, 244] on textarea at bounding box center [278, 254] width 145 height 21
paste textarea "**********"
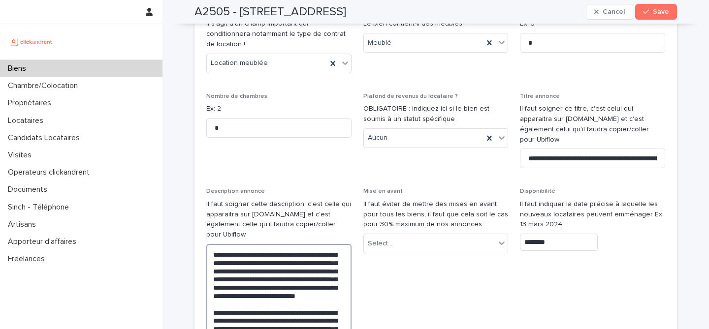
scroll to position [3007, 0]
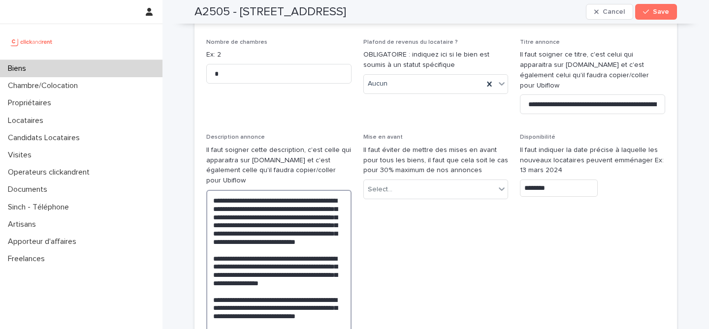
click at [221, 236] on textarea "**********" at bounding box center [278, 283] width 145 height 187
click at [287, 317] on textarea "**********" at bounding box center [278, 279] width 145 height 178
type textarea "**********"
click at [425, 277] on span "Mise en avant Il faut éviter de mettre des mises en avant pour tous les biens, …" at bounding box center [435, 246] width 145 height 225
click at [669, 13] on button "Save" at bounding box center [656, 12] width 42 height 16
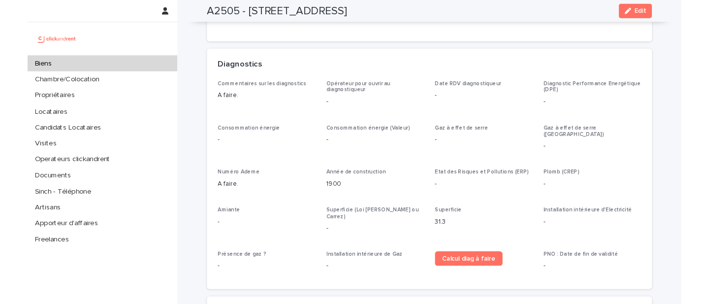
scroll to position [1859, 0]
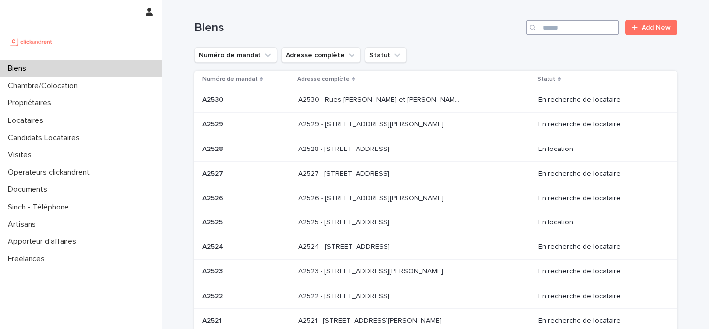
click at [582, 34] on input "Search" at bounding box center [573, 28] width 94 height 16
paste input "*****"
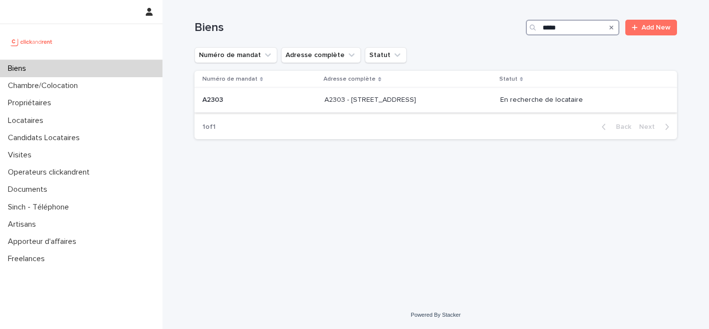
type input "*****"
click at [335, 110] on td "A2303 - [STREET_ADDRESS][GEOGRAPHIC_DATA] A2303 - [STREET_ADDRESS]" at bounding box center [408, 100] width 176 height 25
